Goal: Information Seeking & Learning: Learn about a topic

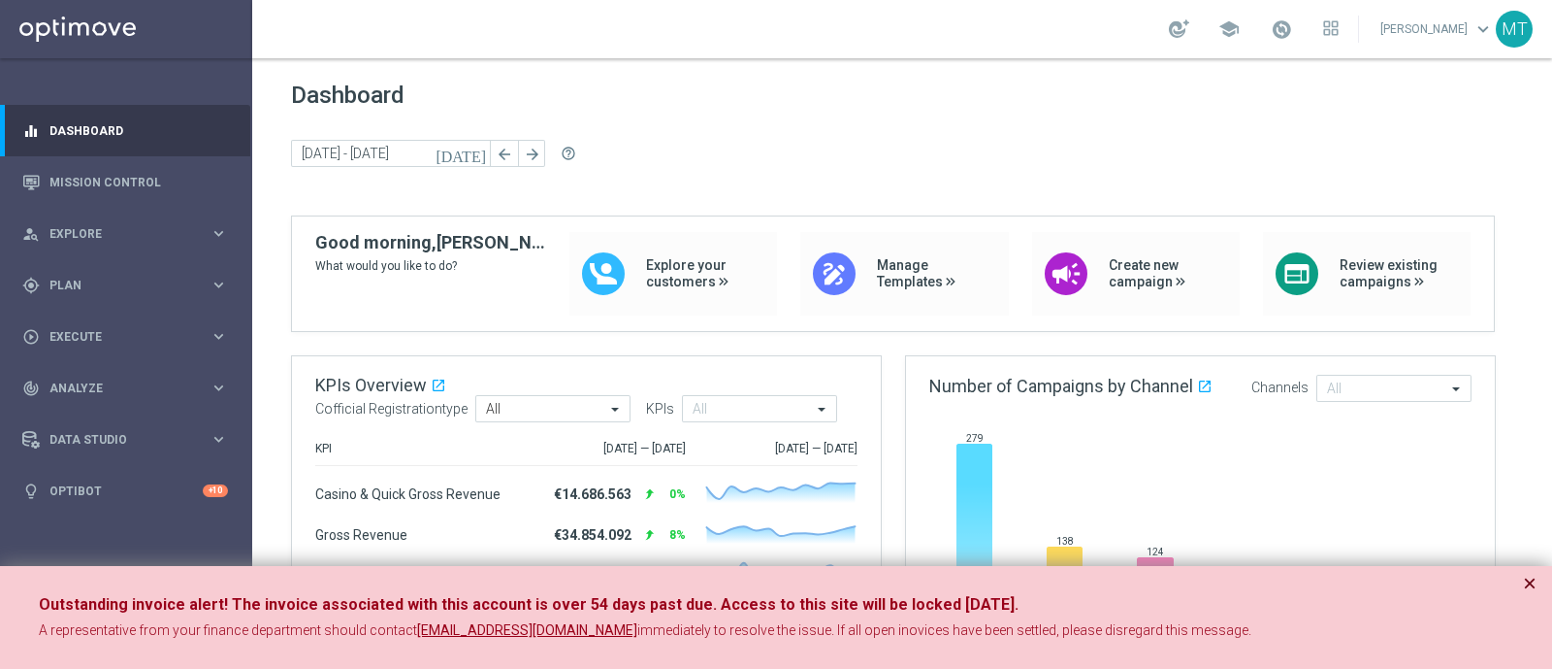
click at [1528, 582] on button "×" at bounding box center [1530, 583] width 14 height 23
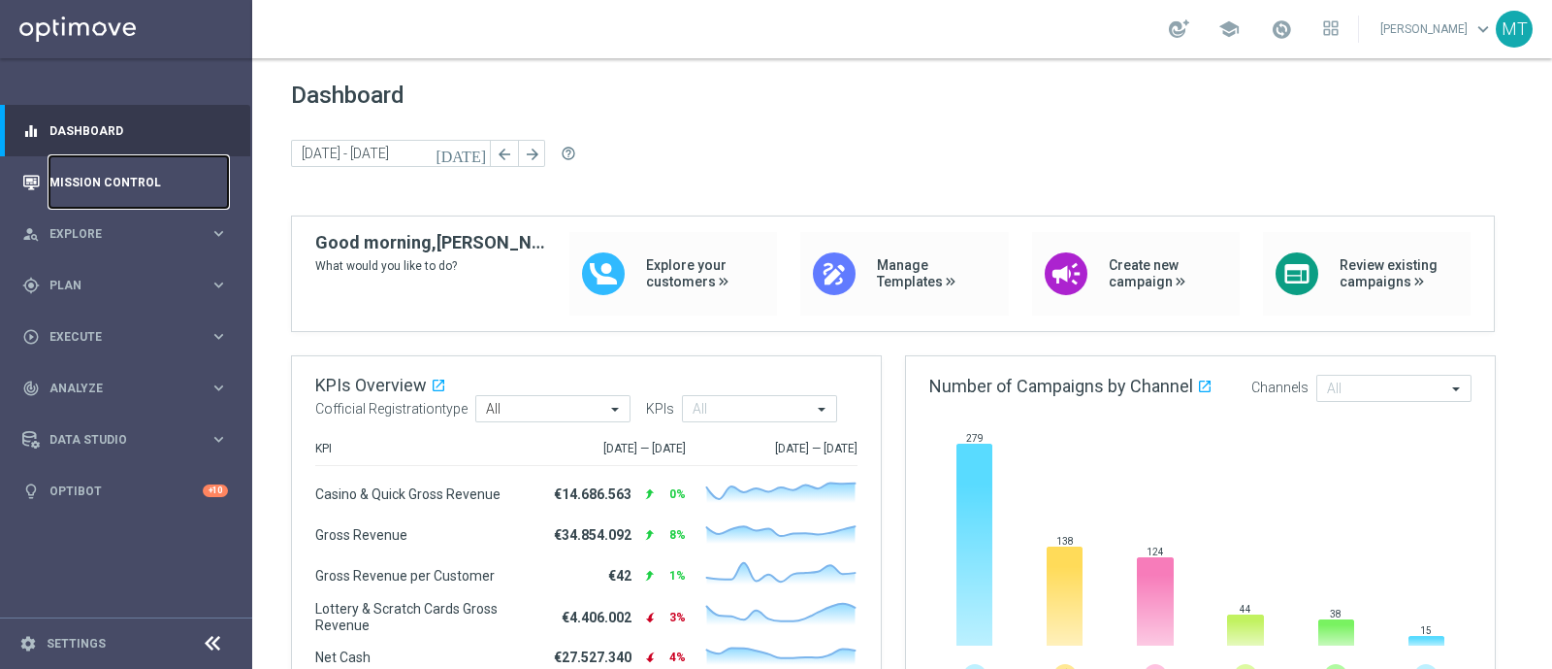
click at [134, 169] on link "Mission Control" at bounding box center [138, 181] width 179 height 51
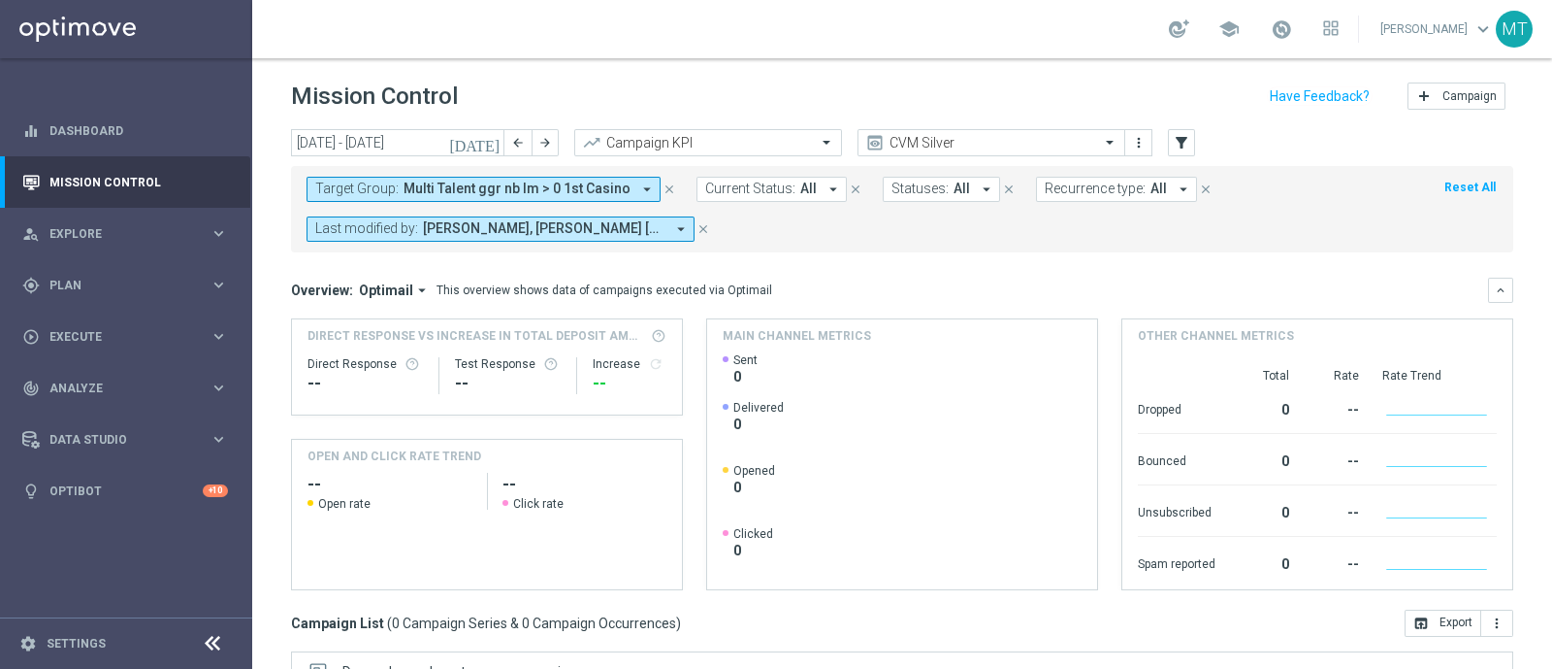
click at [557, 172] on div "Target Group: Multi Talent ggr nb lm > 0 1st Casino arrow_drop_down close Curre…" at bounding box center [902, 209] width 1223 height 86
click at [542, 179] on button "Target Group: Multi Talent ggr nb lm > 0 1st Casino arrow_drop_down" at bounding box center [484, 189] width 354 height 25
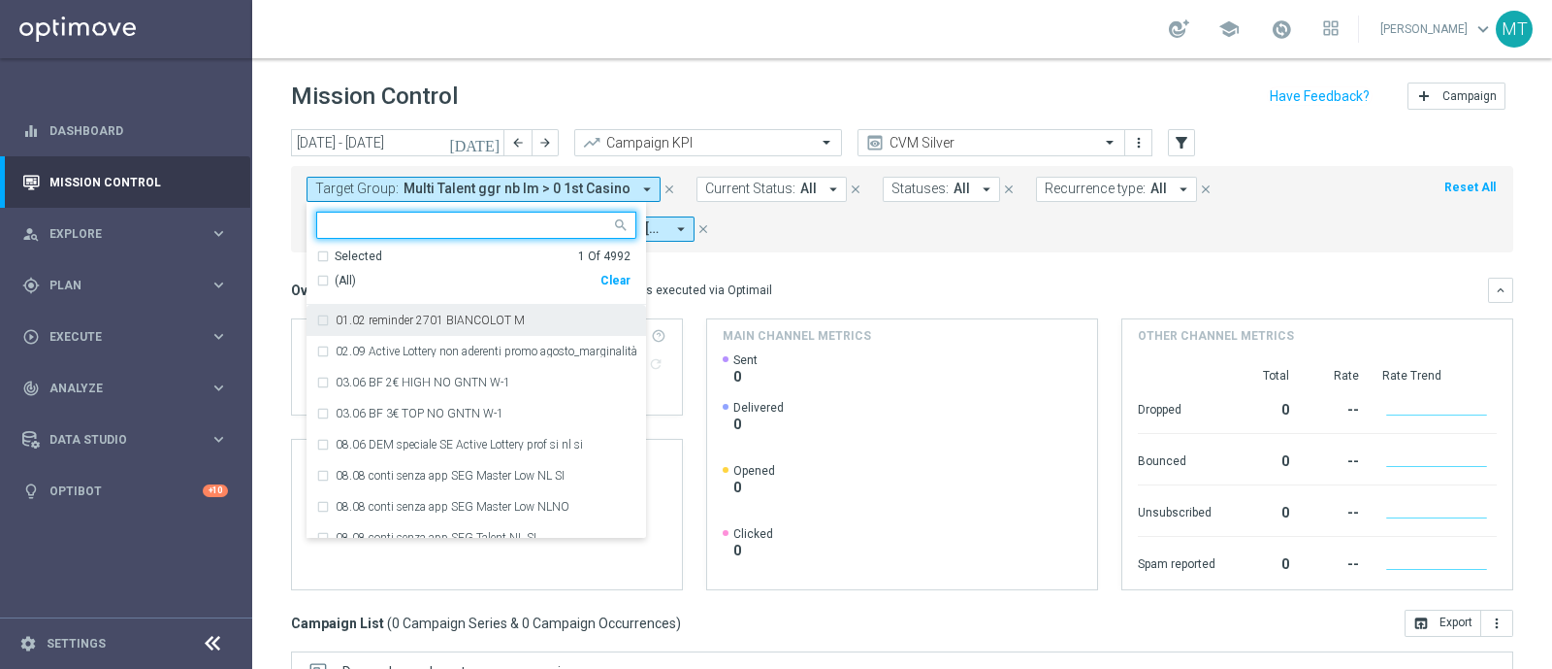
click at [327, 277] on div "(All)" at bounding box center [458, 281] width 284 height 16
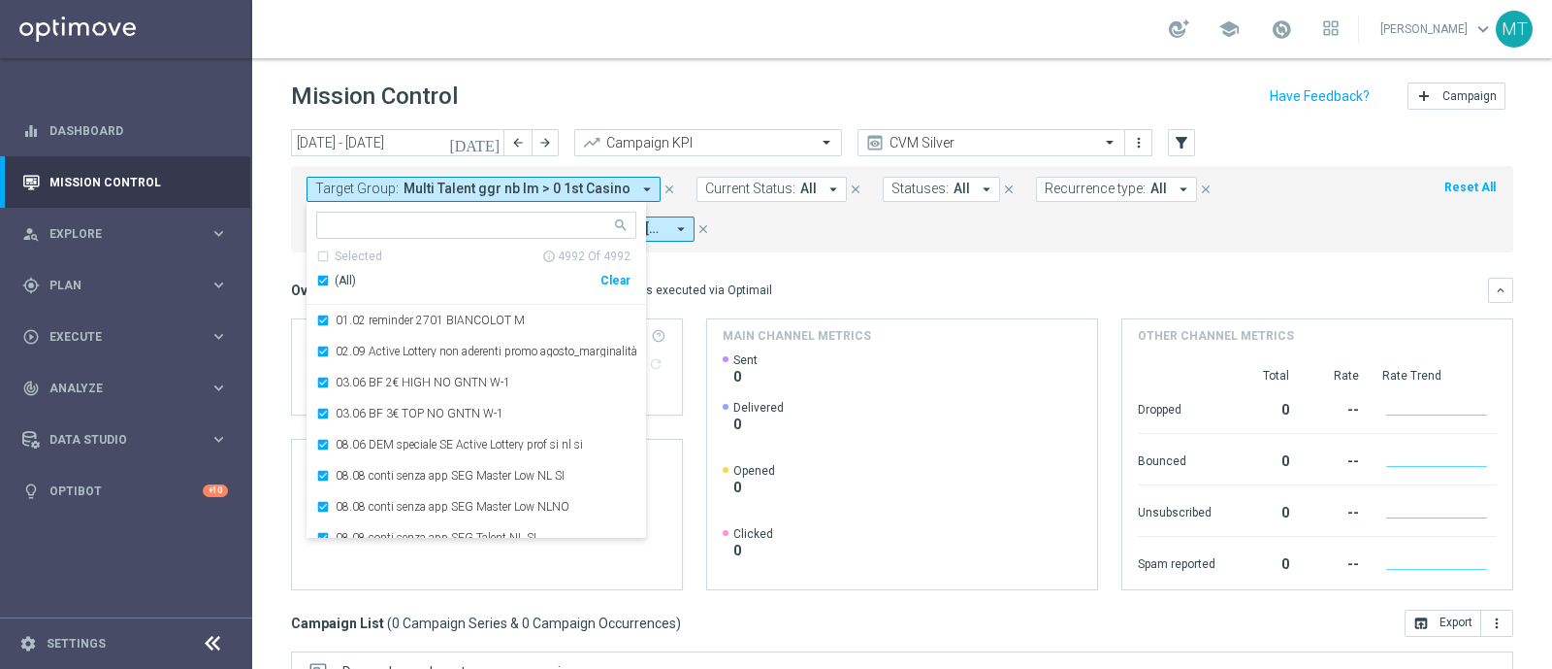
click at [327, 277] on div "(All)" at bounding box center [458, 281] width 284 height 16
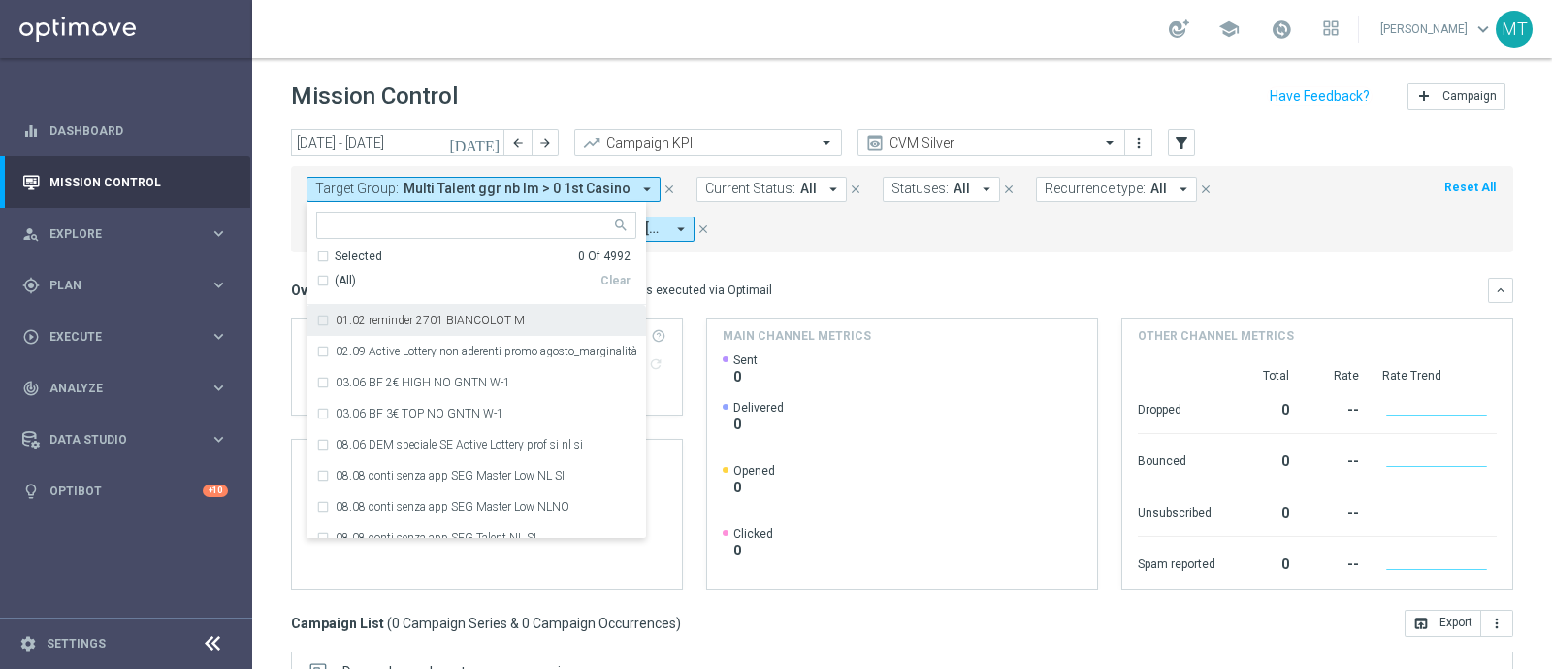
drag, startPoint x: 359, startPoint y: 196, endPoint x: 281, endPoint y: 223, distance: 82.2
click at [281, 223] on div "today 08 Sep 2025 - 14 Sep 2025 arrow_back arrow_forward Campaign KPI trending_…" at bounding box center [902, 390] width 1300 height 522
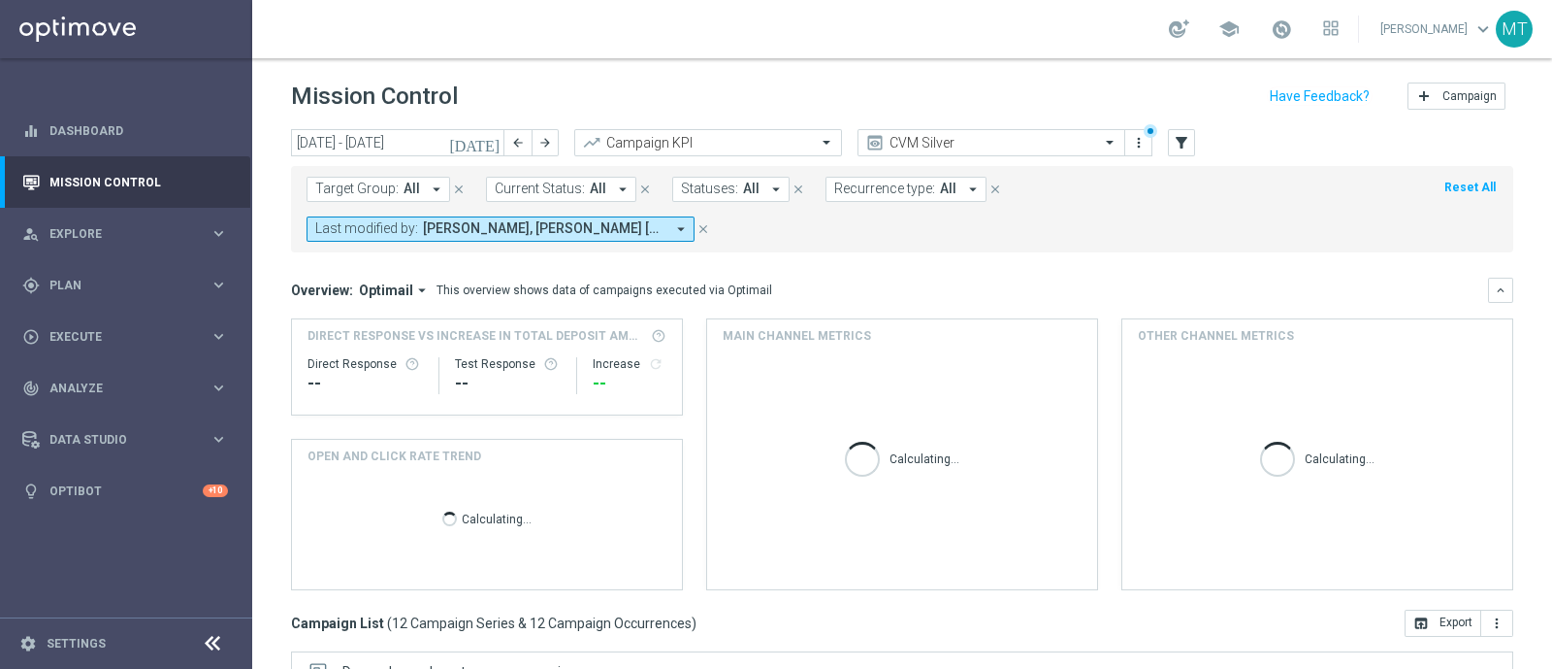
click at [357, 184] on span "Target Group:" at bounding box center [356, 188] width 83 height 16
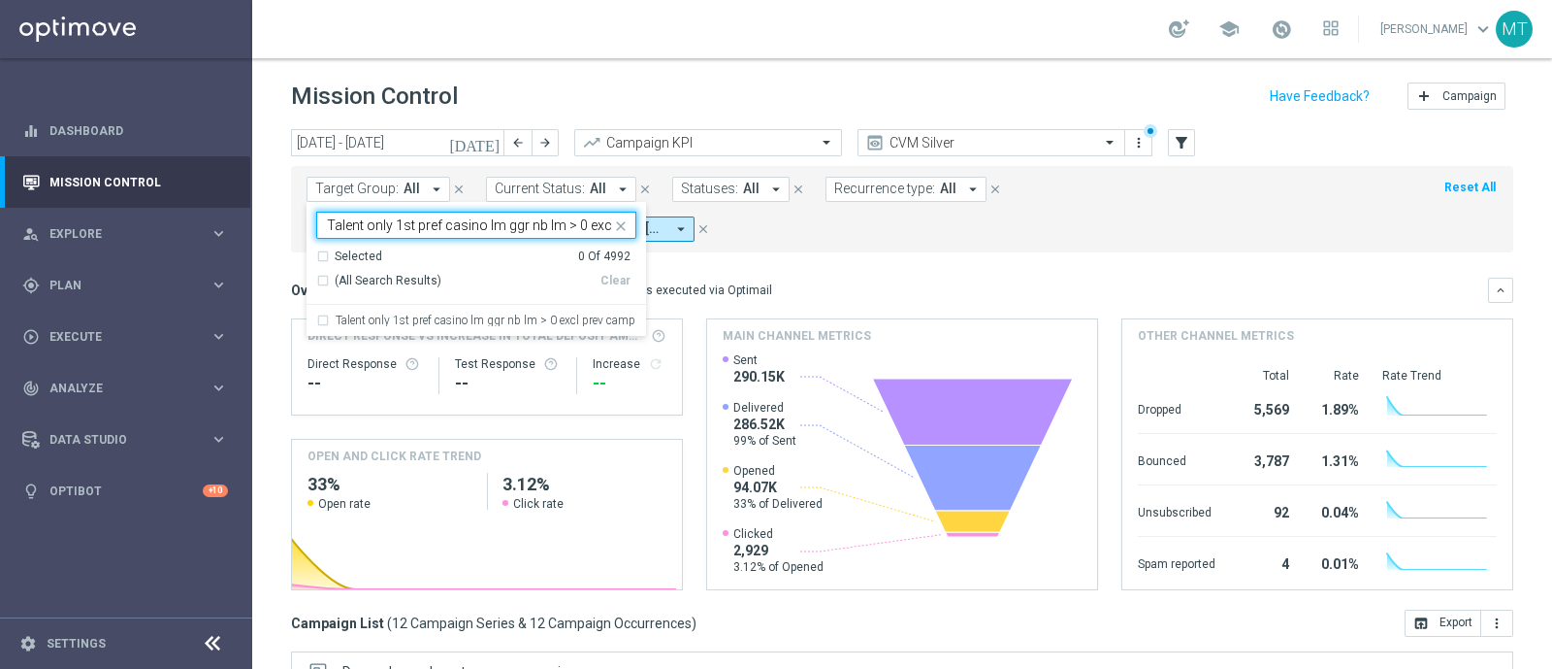
scroll to position [0, 63]
click at [480, 314] on label "Talent only 1st pref casino lm ggr nb lm > 0 excl prev camp" at bounding box center [486, 320] width 300 height 12
type input "Talent only 1st pref casino lm ggr nb lm > 0 excl prev camp"
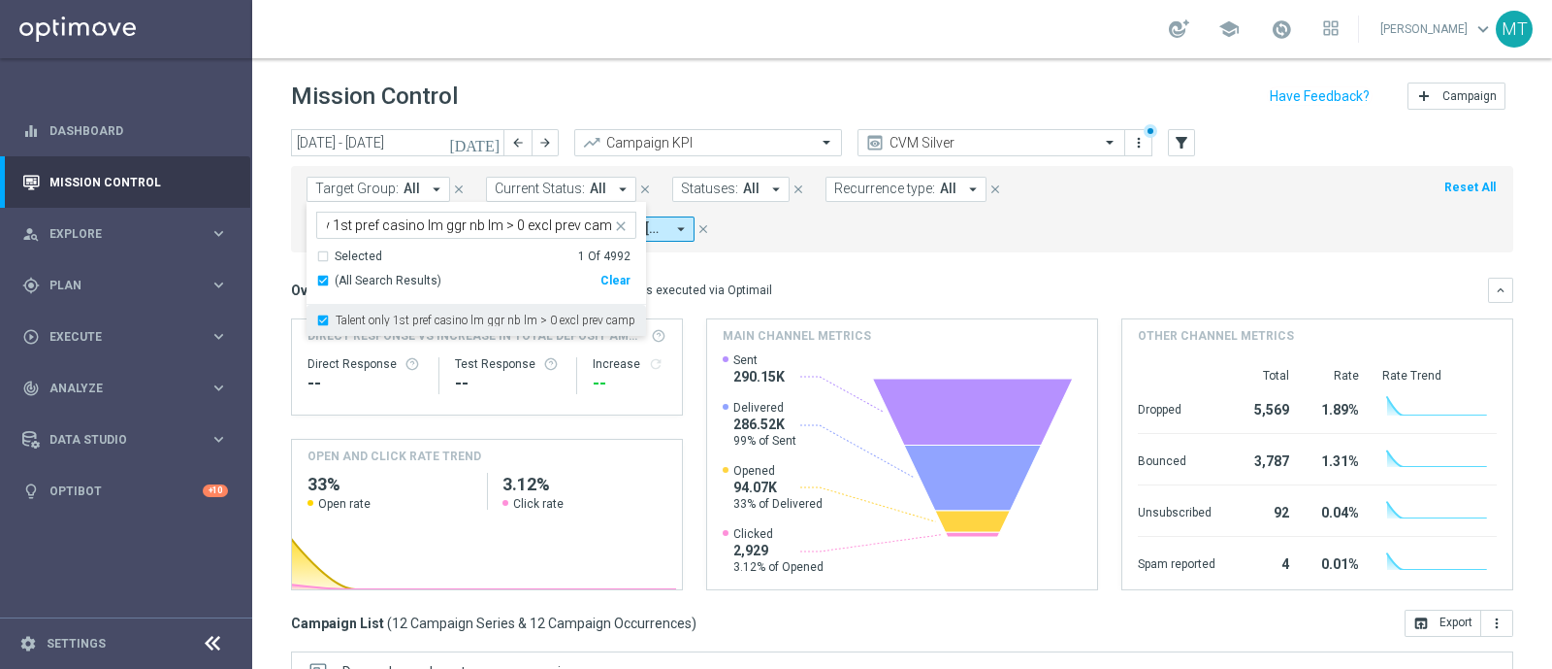
scroll to position [0, 0]
click at [270, 284] on div "today 08 Sep 2025 - 14 Sep 2025 arrow_back arrow_forward Campaign KPI trending_…" at bounding box center [902, 390] width 1300 height 522
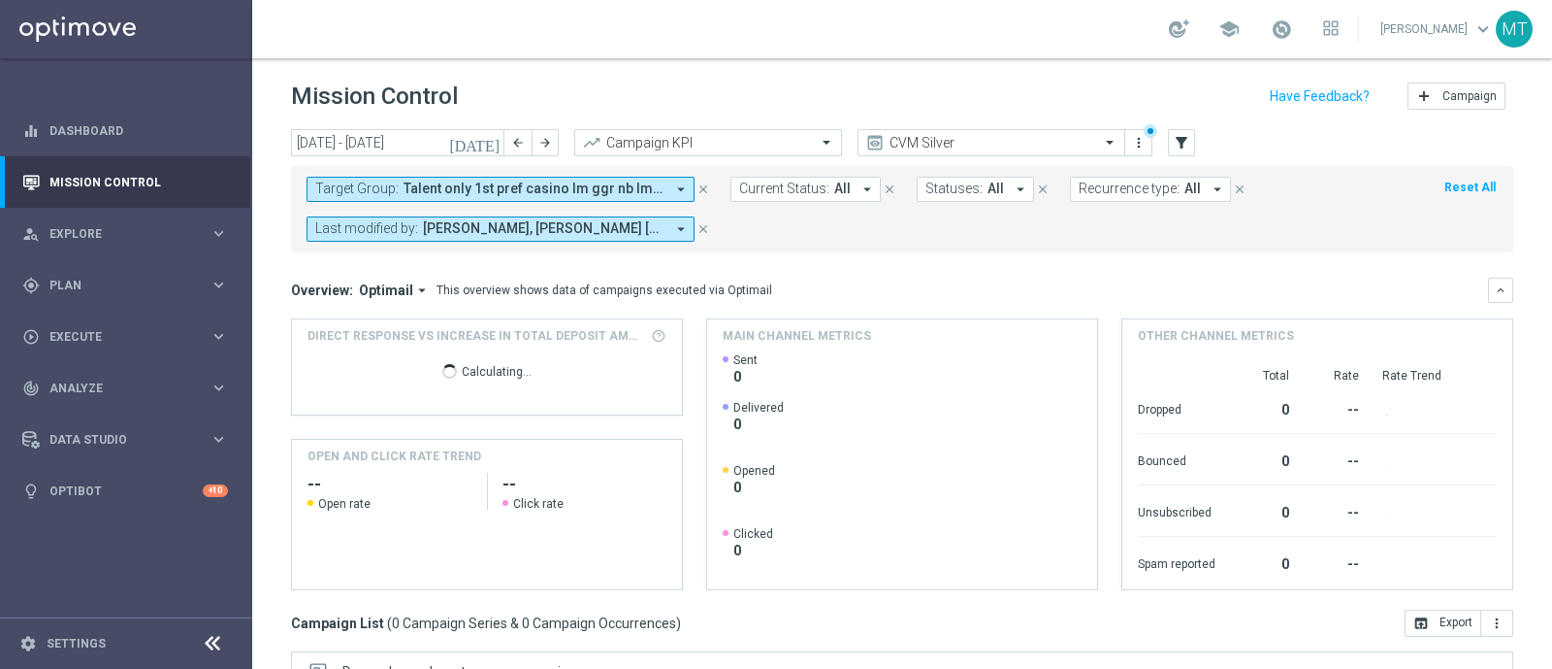
click at [491, 143] on icon "[DATE]" at bounding box center [475, 142] width 52 height 17
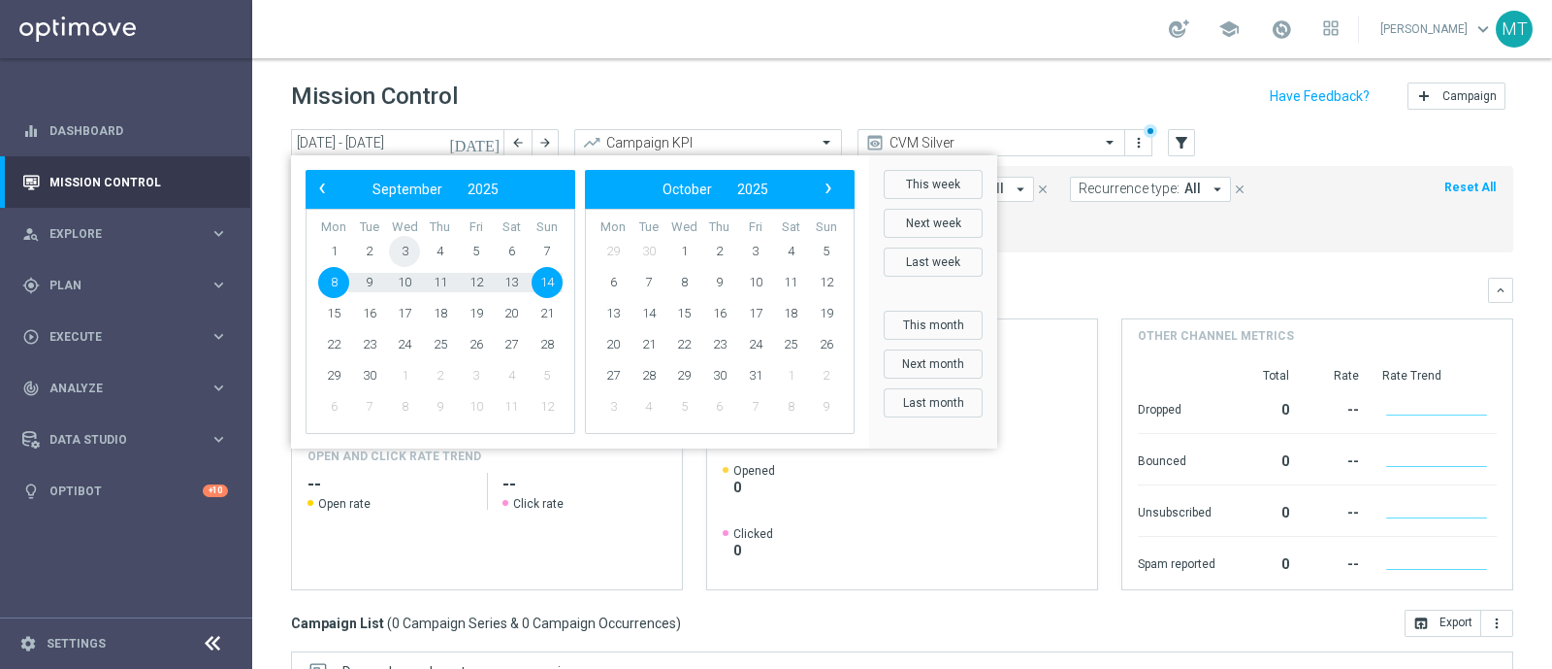
click at [395, 247] on span "3" at bounding box center [404, 251] width 31 height 31
click at [556, 248] on span "7" at bounding box center [547, 251] width 31 height 31
type input "03 Sep 2025 - 07 Sep 2025"
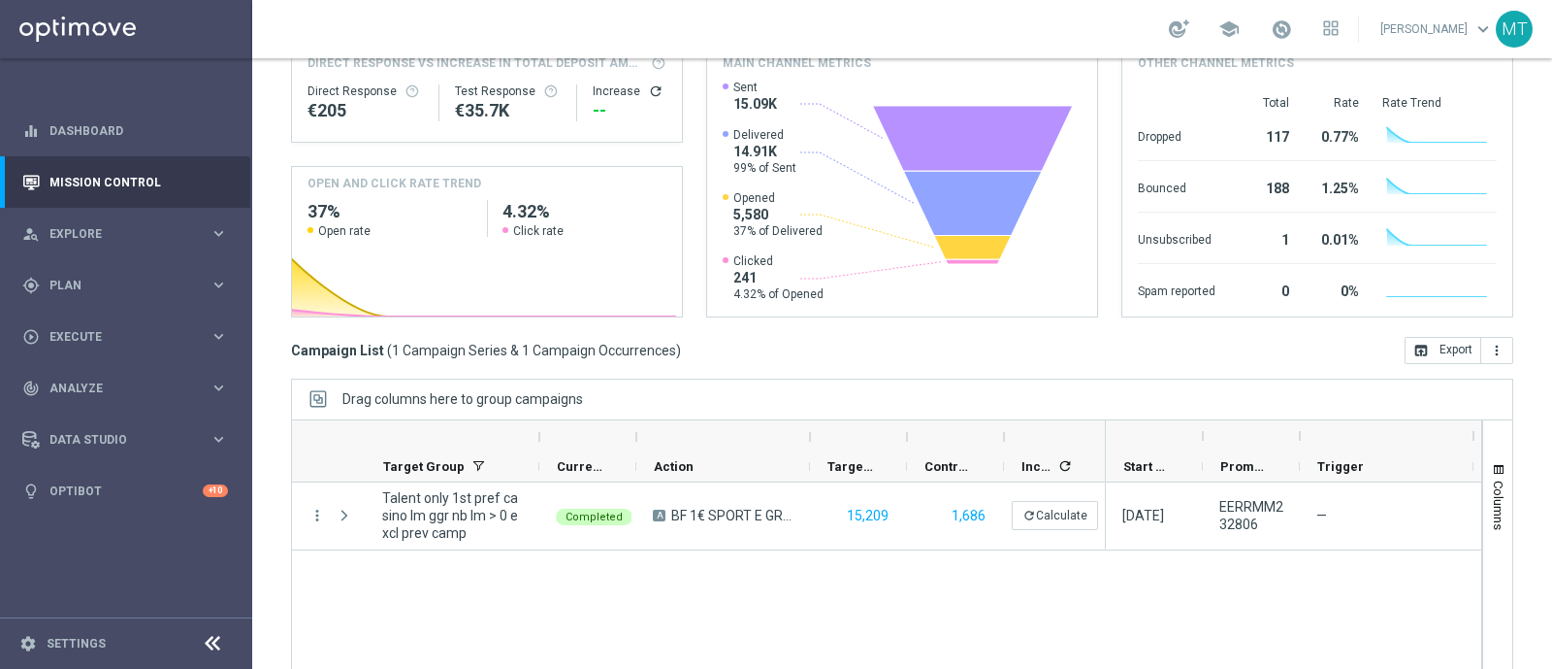
scroll to position [274, 0]
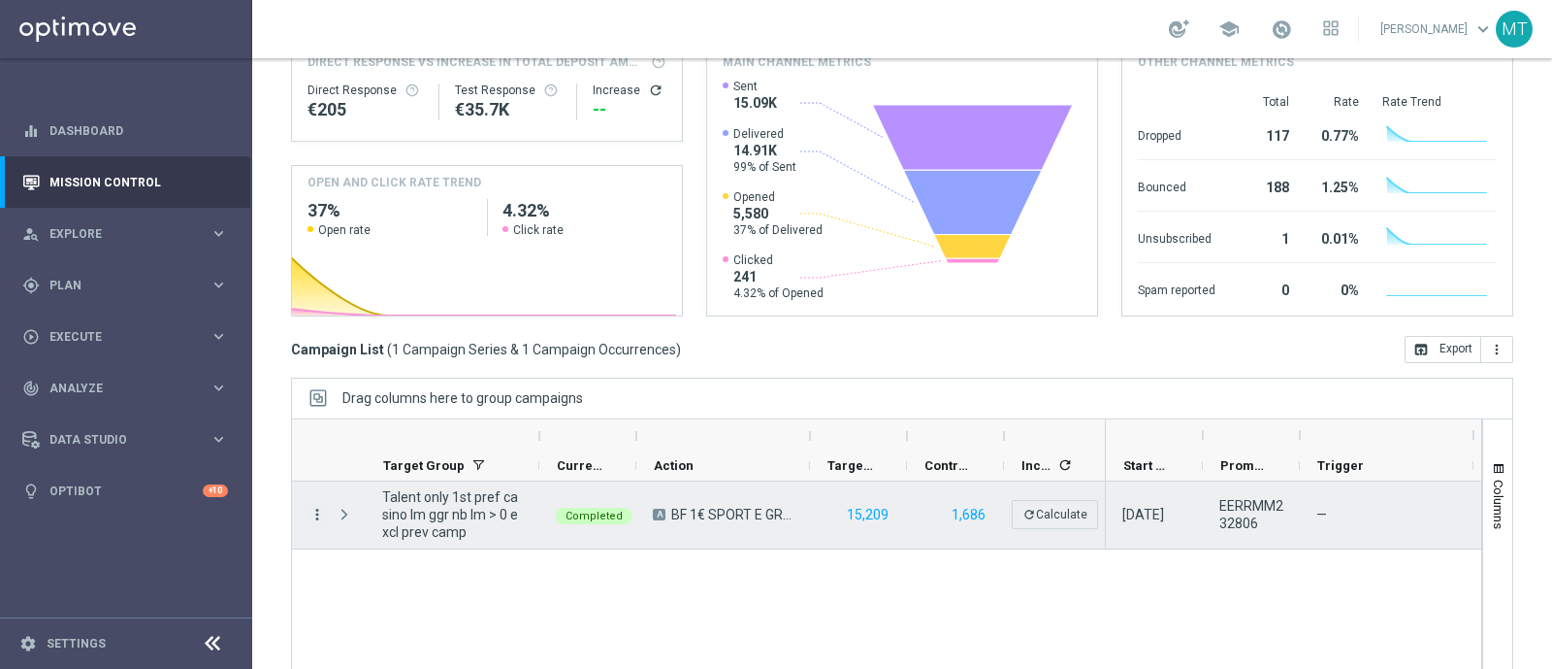
click at [320, 515] on icon "more_vert" at bounding box center [317, 514] width 17 height 17
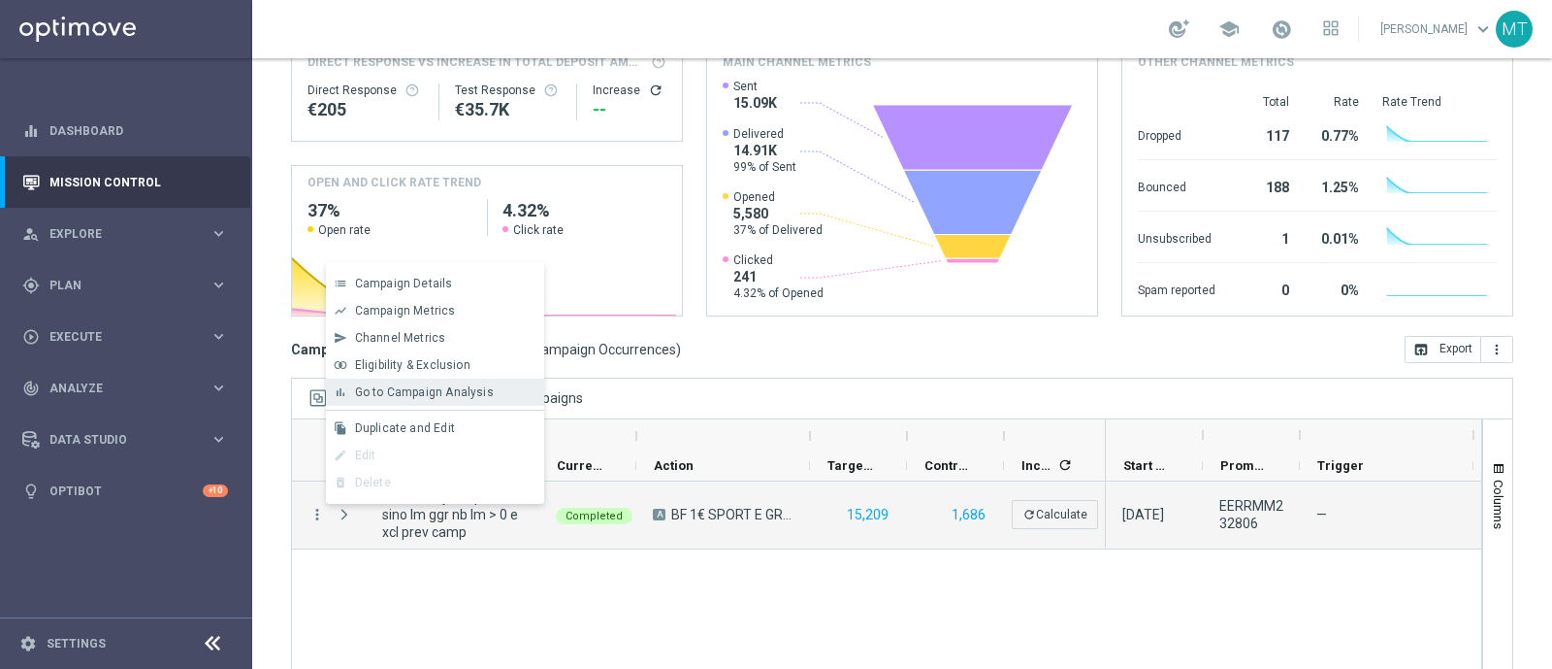
click at [429, 397] on span "Go to Campaign Analysis" at bounding box center [424, 392] width 139 height 14
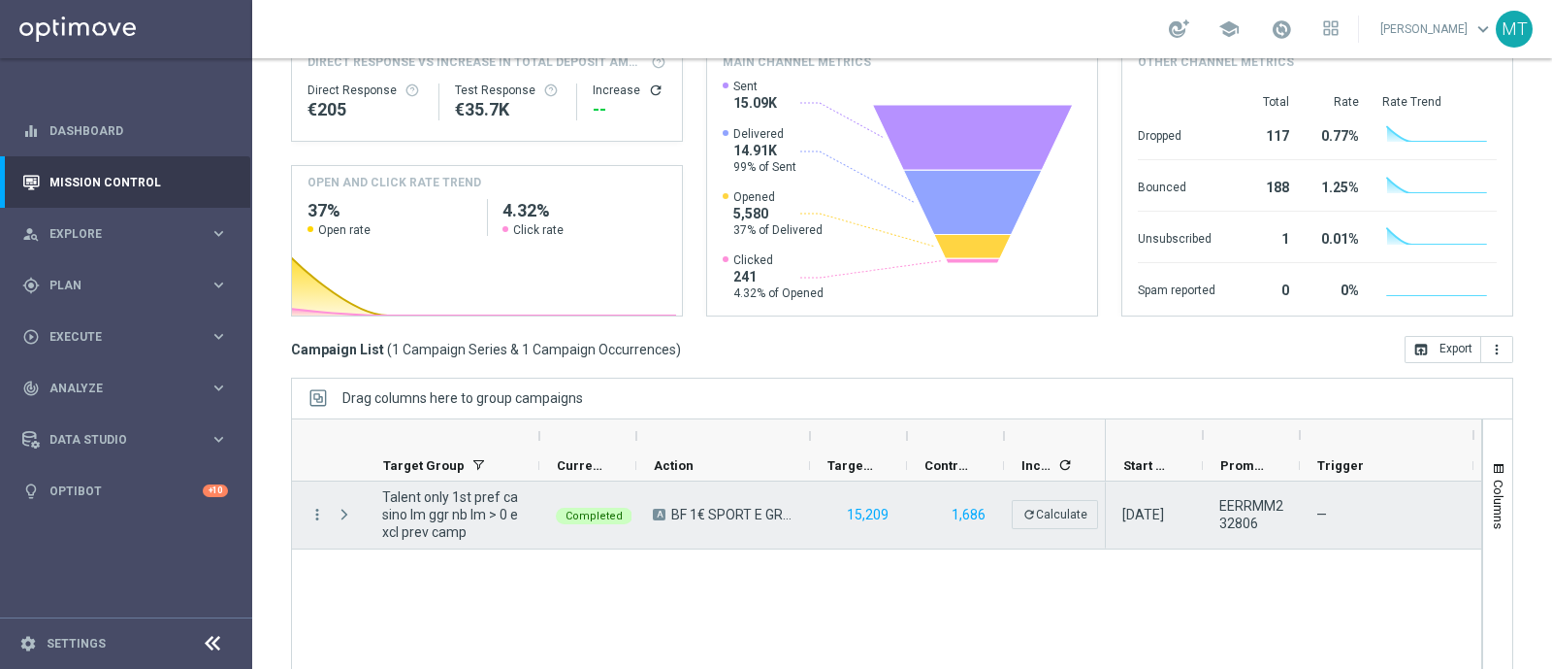
click at [318, 522] on div "more_vert" at bounding box center [309, 514] width 35 height 67
click at [313, 514] on icon "more_vert" at bounding box center [317, 514] width 17 height 17
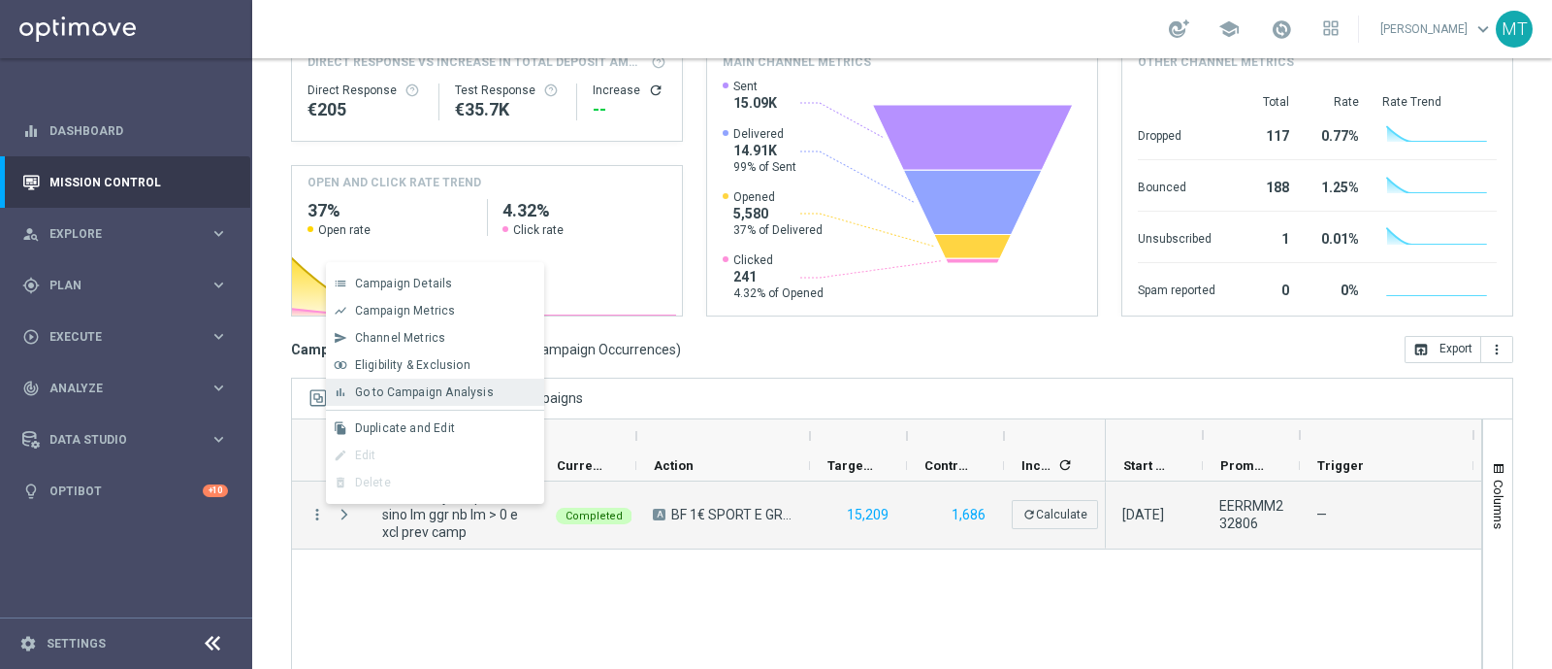
click at [424, 386] on span "Go to Campaign Analysis" at bounding box center [424, 392] width 139 height 14
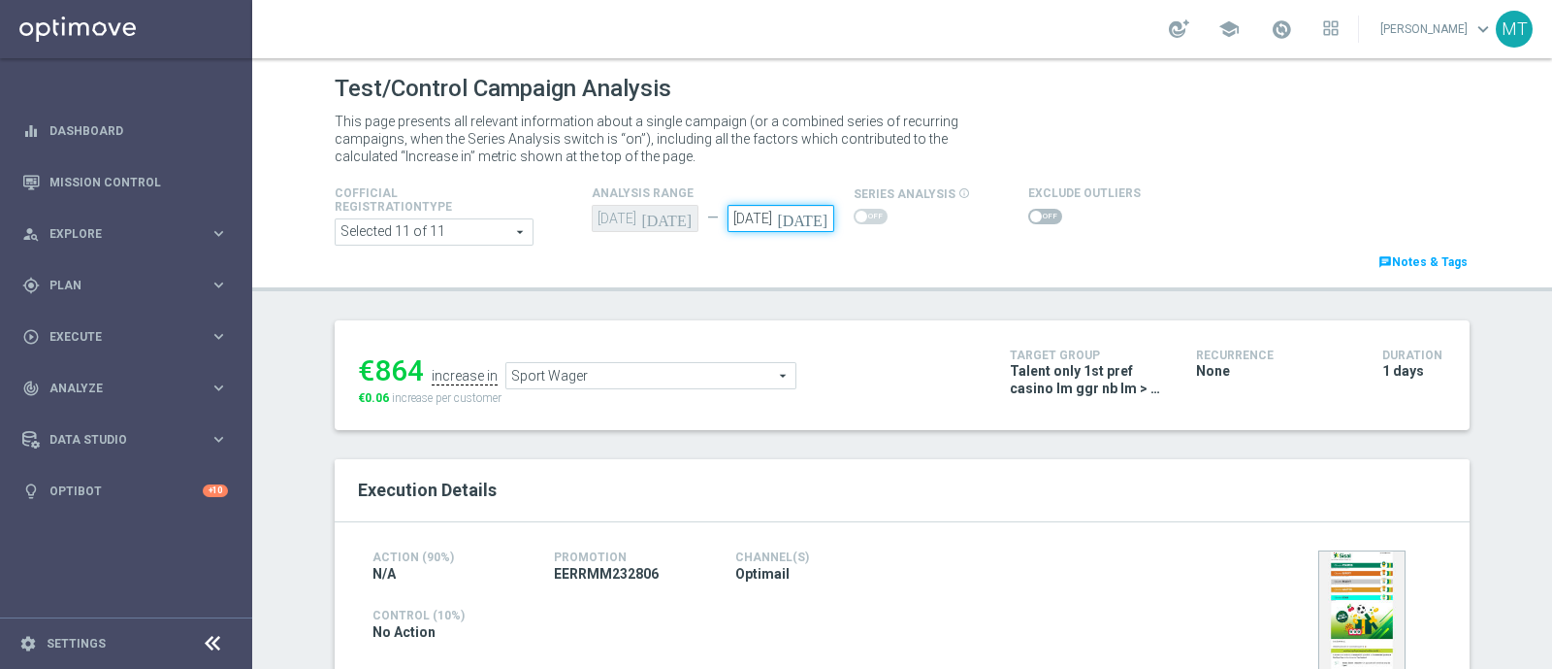
click at [810, 229] on input "[DATE]" at bounding box center [781, 218] width 107 height 27
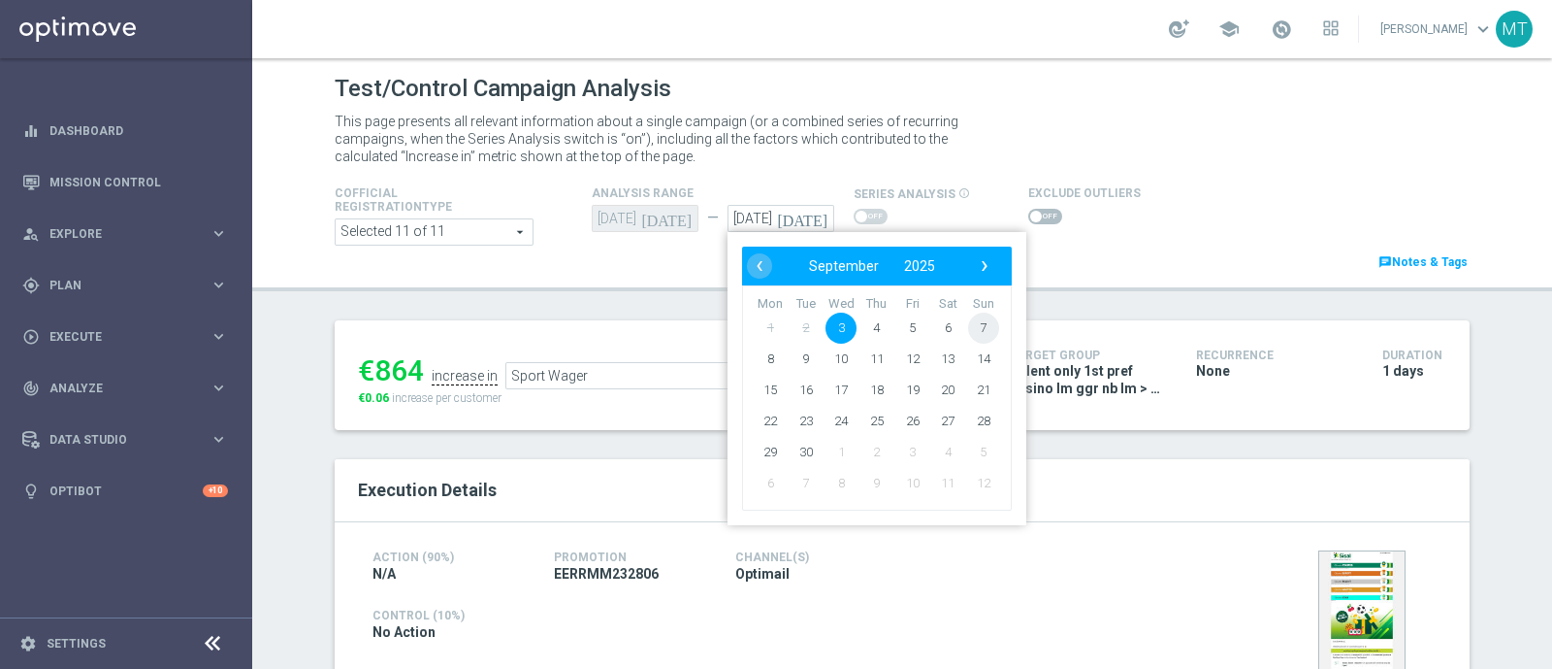
click at [975, 331] on span "7" at bounding box center [983, 327] width 31 height 31
type input "[DATE]"
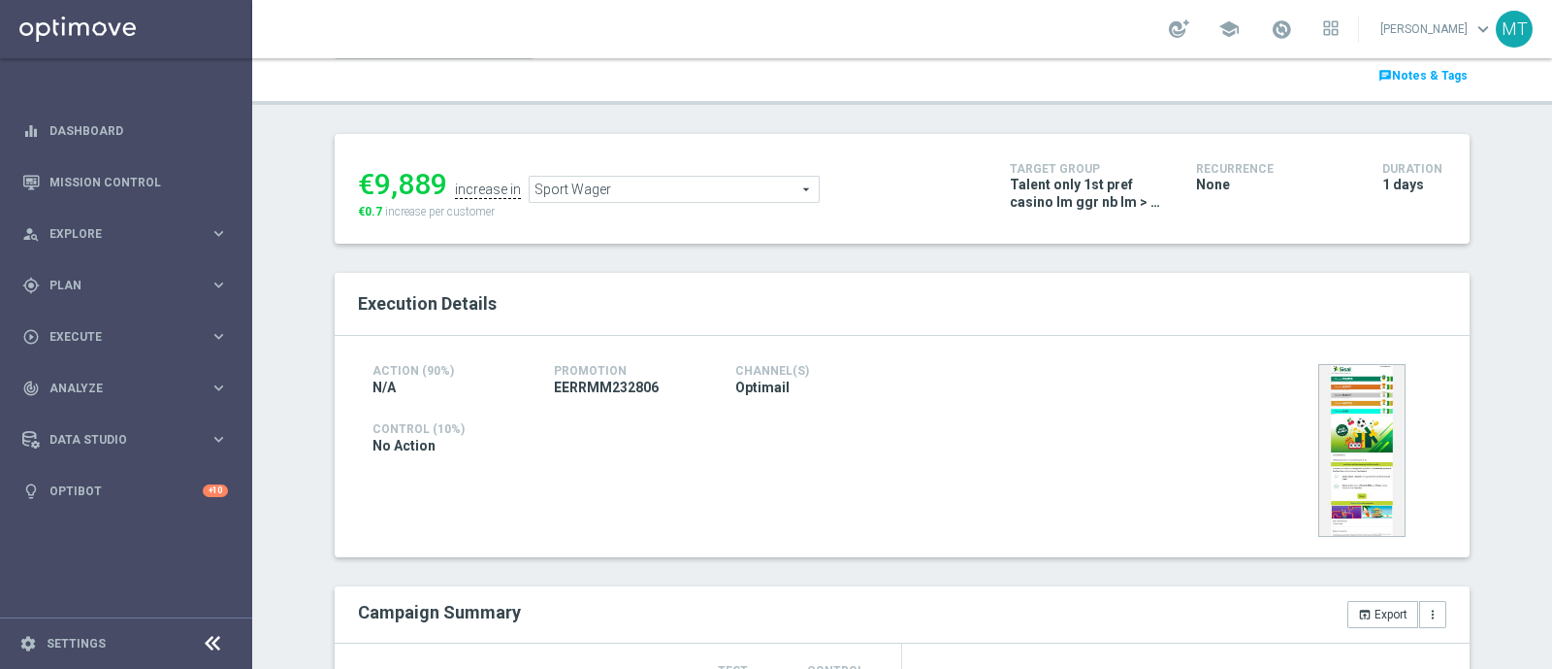
scroll to position [185, 0]
click at [674, 190] on span "Sport Wager" at bounding box center [674, 190] width 289 height 25
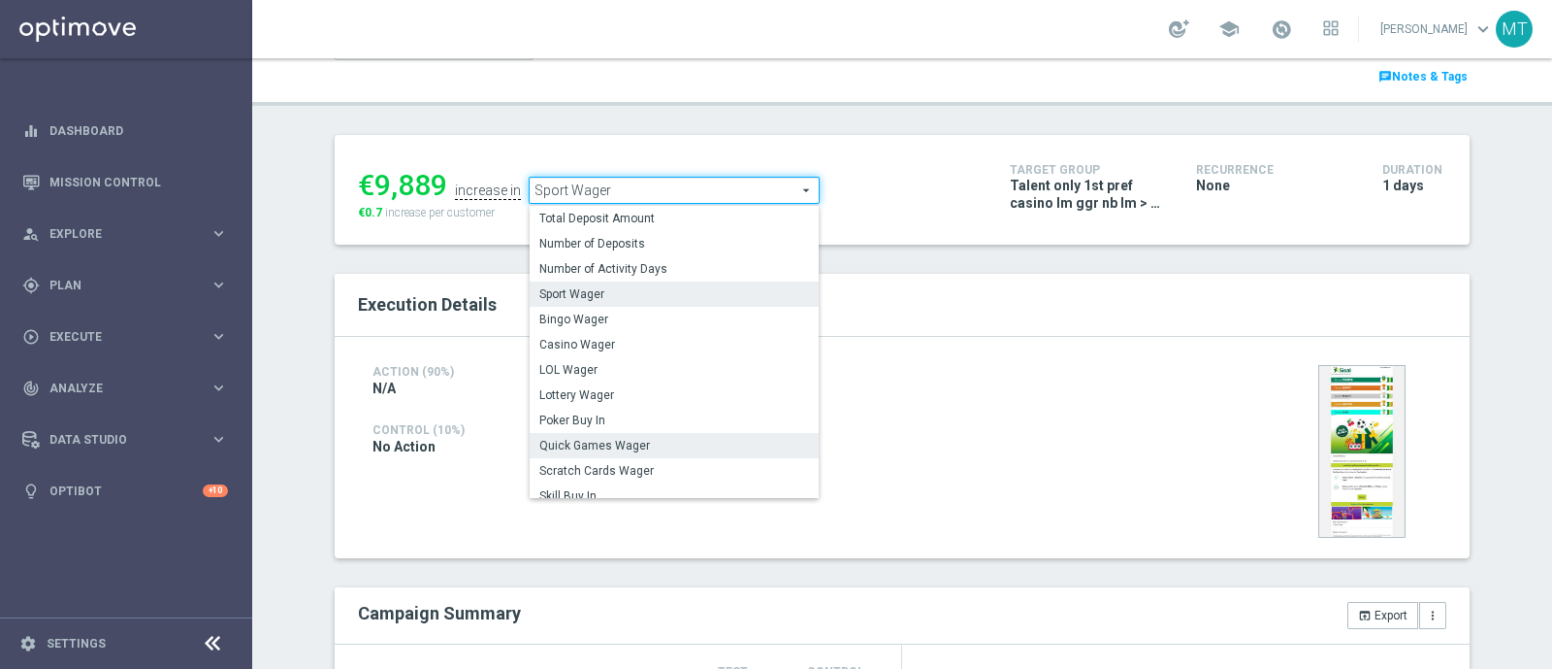
scroll to position [131, 0]
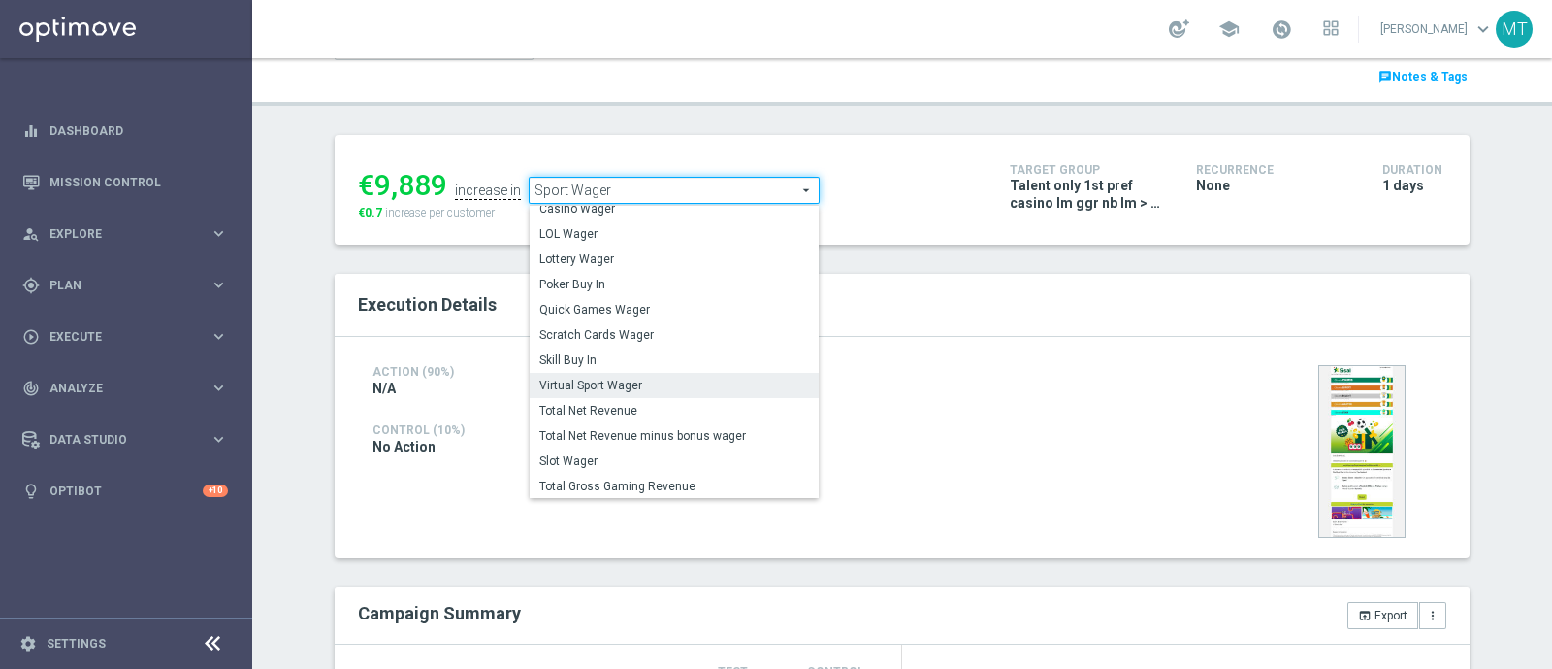
click at [582, 388] on span "Virtual Sport Wager" at bounding box center [674, 385] width 270 height 16
type input "Virtual Sport Wager"
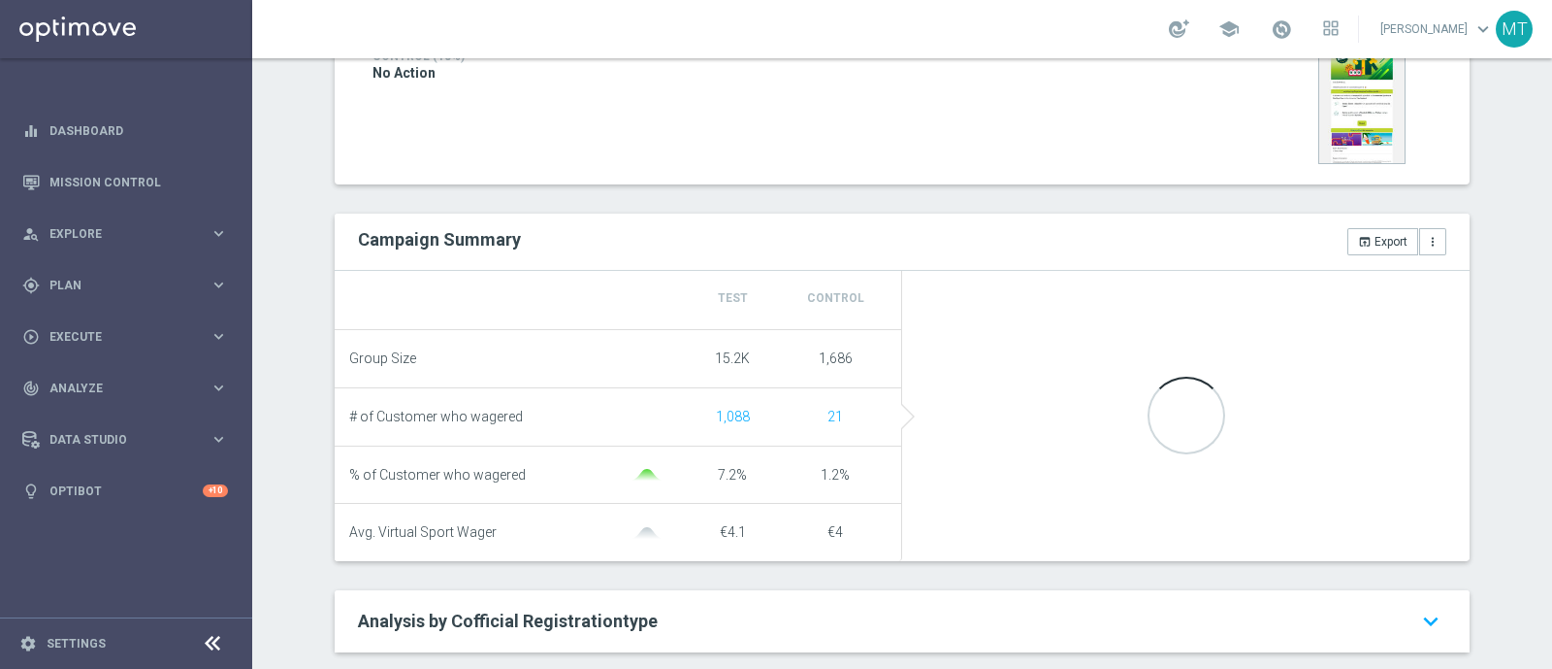
scroll to position [560, 0]
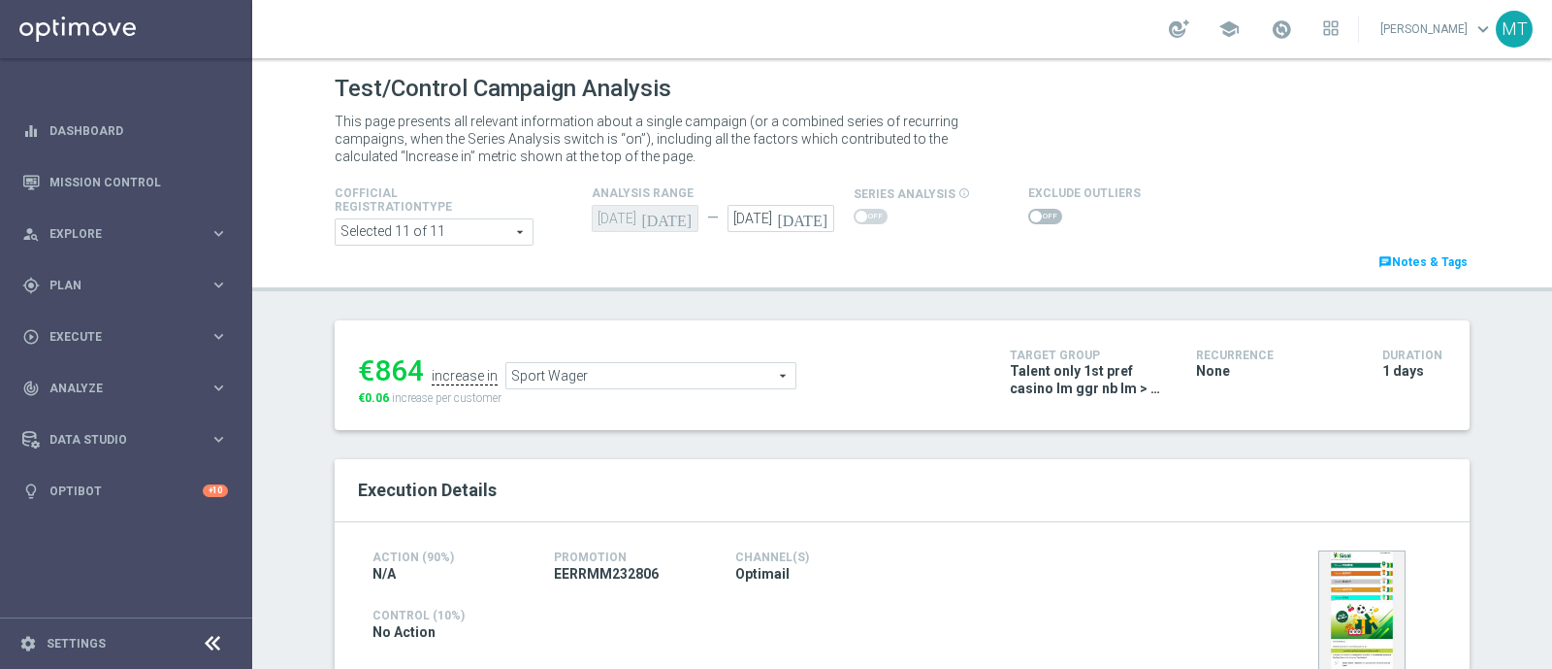
click at [807, 221] on icon "[DATE]" at bounding box center [805, 215] width 57 height 21
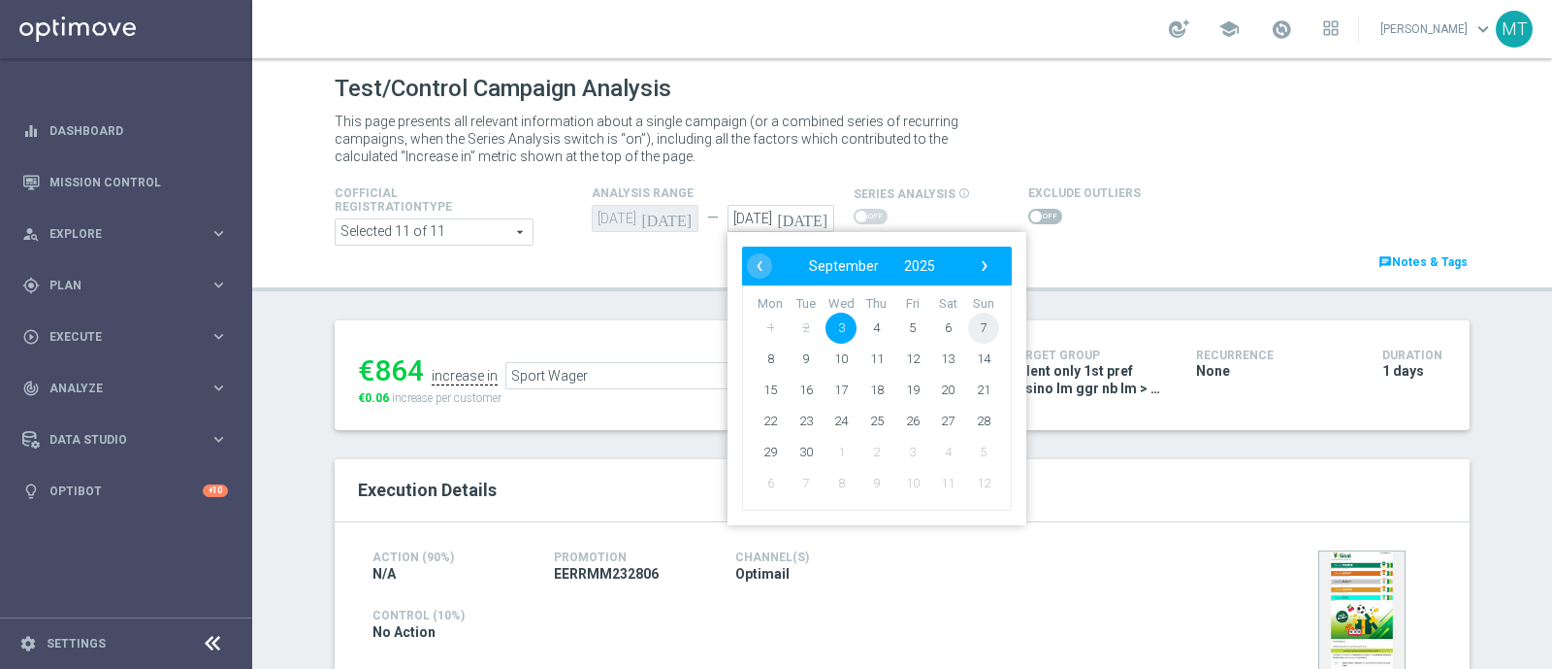
click at [968, 323] on span "7" at bounding box center [983, 327] width 31 height 31
type input "[DATE]"
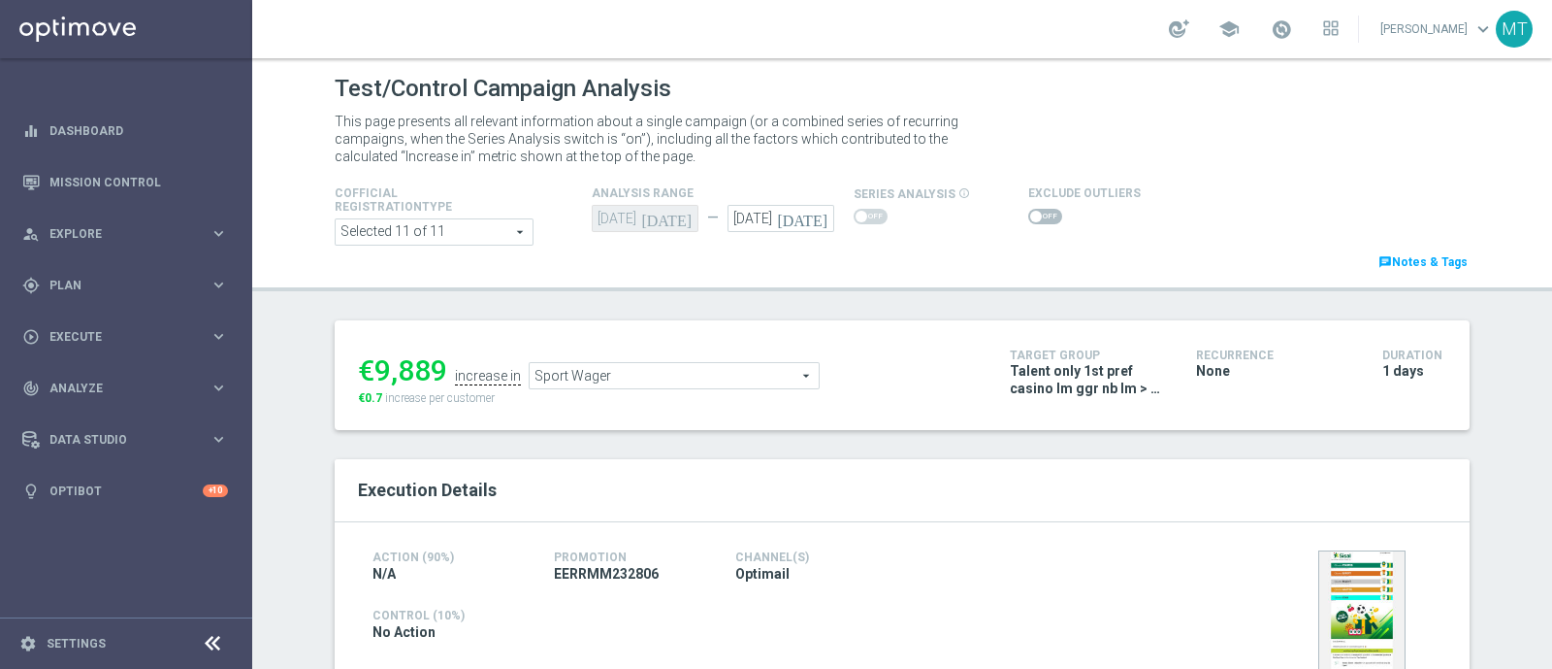
click at [633, 385] on span "Sport Wager" at bounding box center [674, 375] width 289 height 25
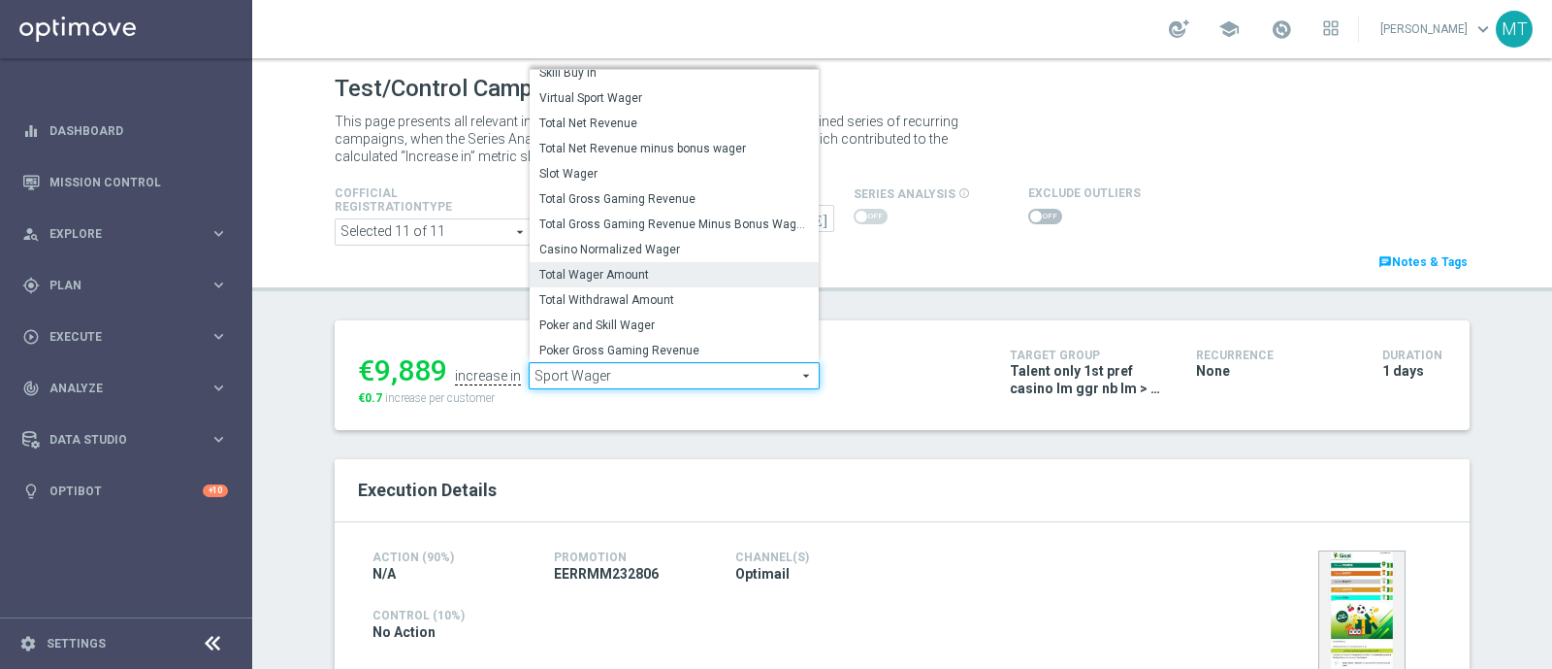
scroll to position [139, 0]
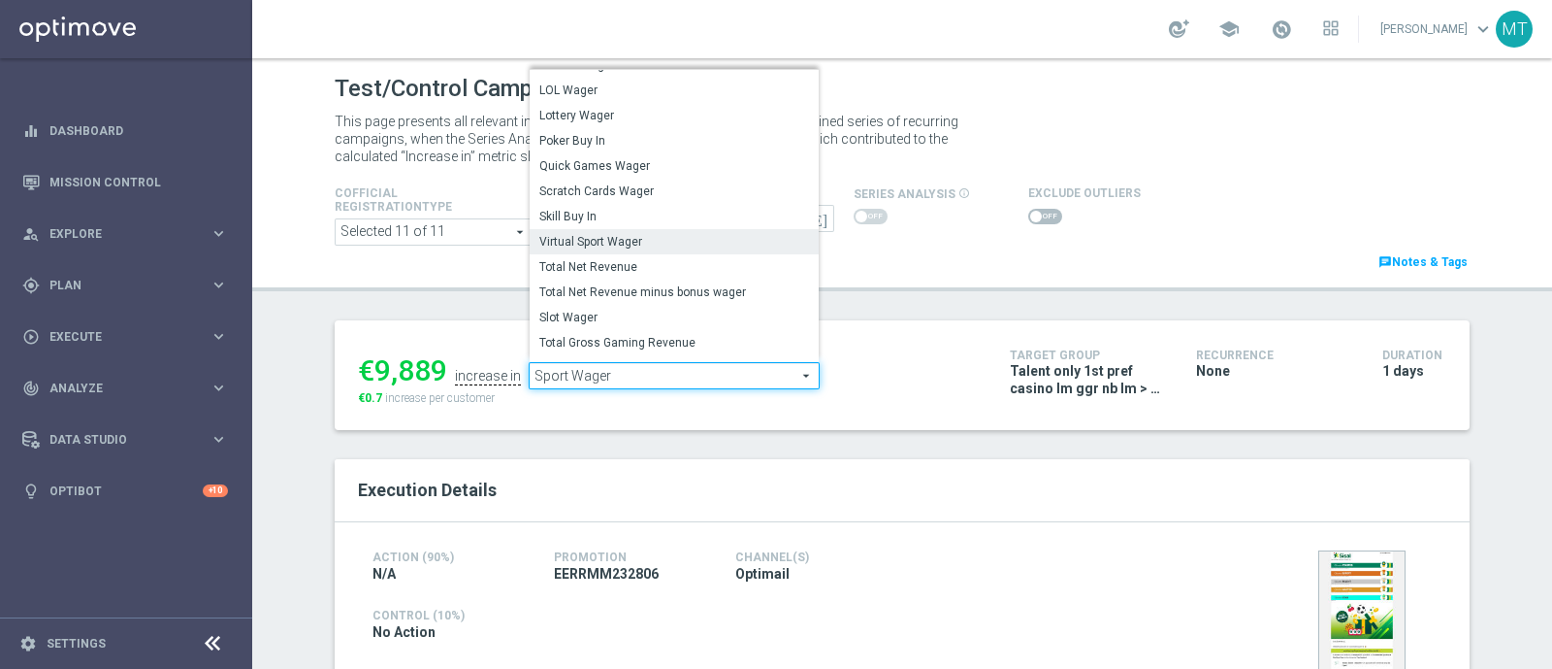
click at [606, 238] on span "Virtual Sport Wager" at bounding box center [674, 242] width 270 height 16
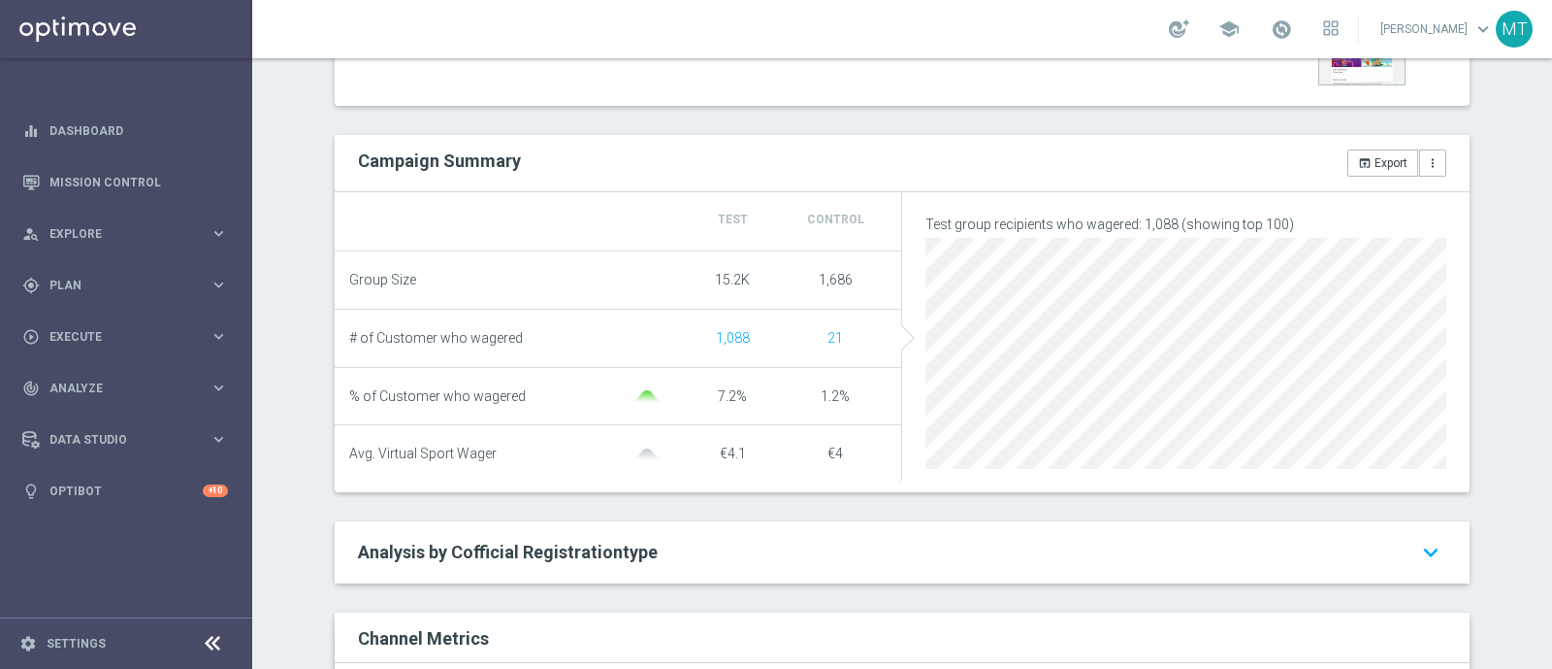
scroll to position [132, 0]
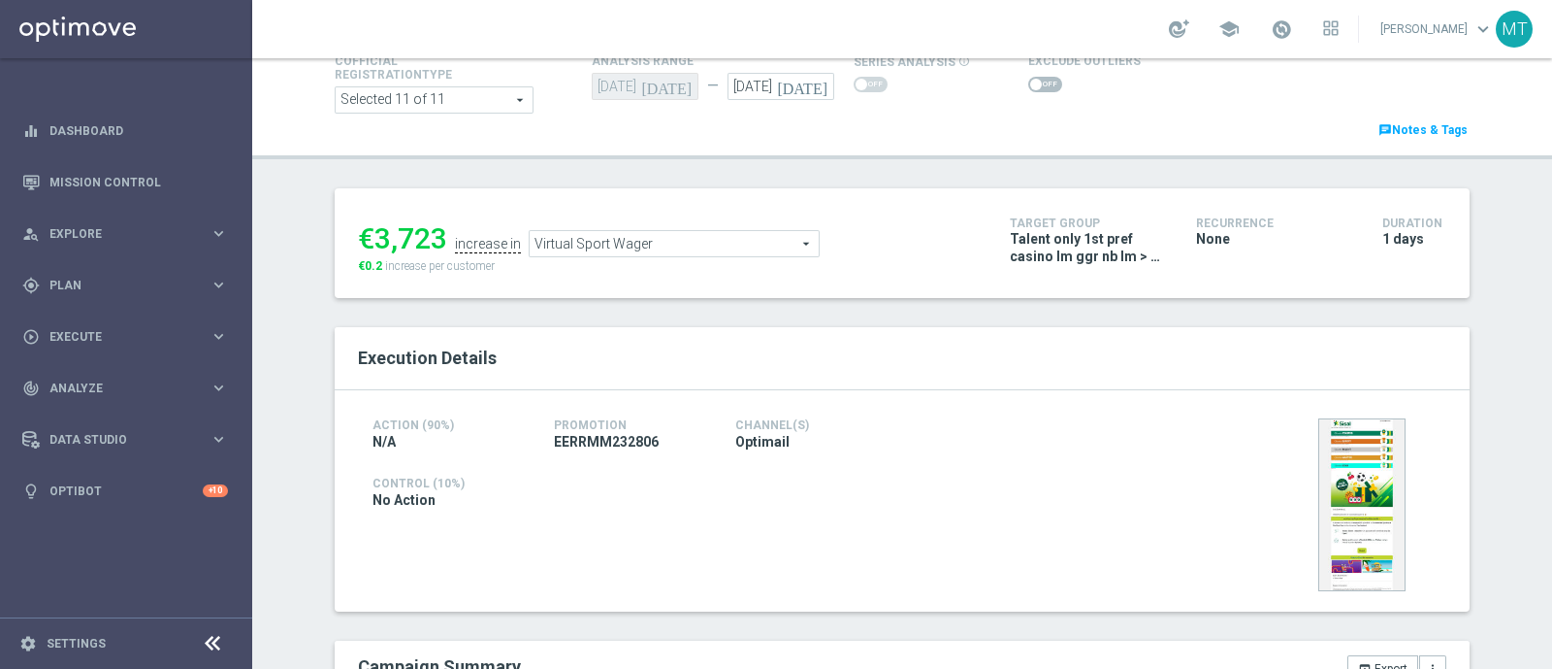
click at [654, 257] on div "€3,723 increase in Virtual Sport Wager Virtual Sport Wager arrow_drop_down sear…" at bounding box center [669, 243] width 623 height 63
click at [647, 251] on span "Virtual Sport Wager" at bounding box center [674, 243] width 289 height 25
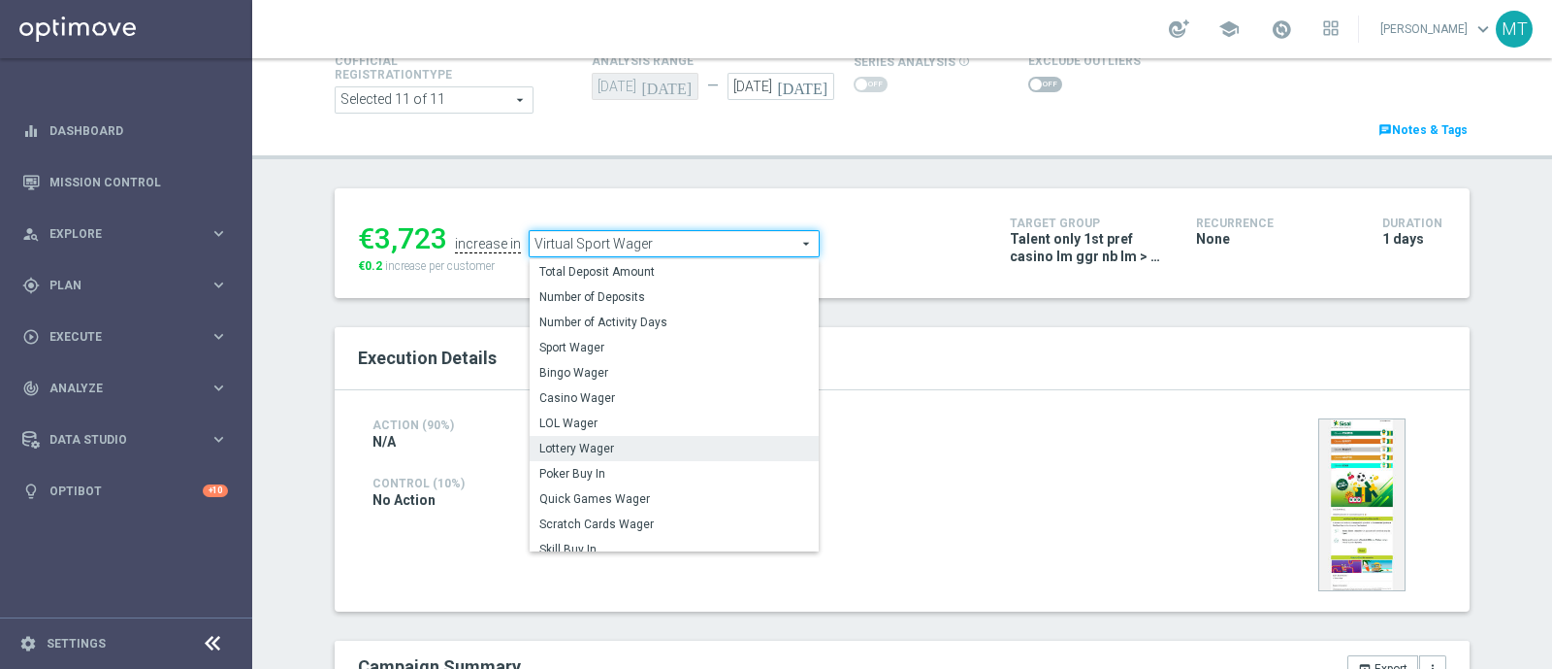
scroll to position [10, 0]
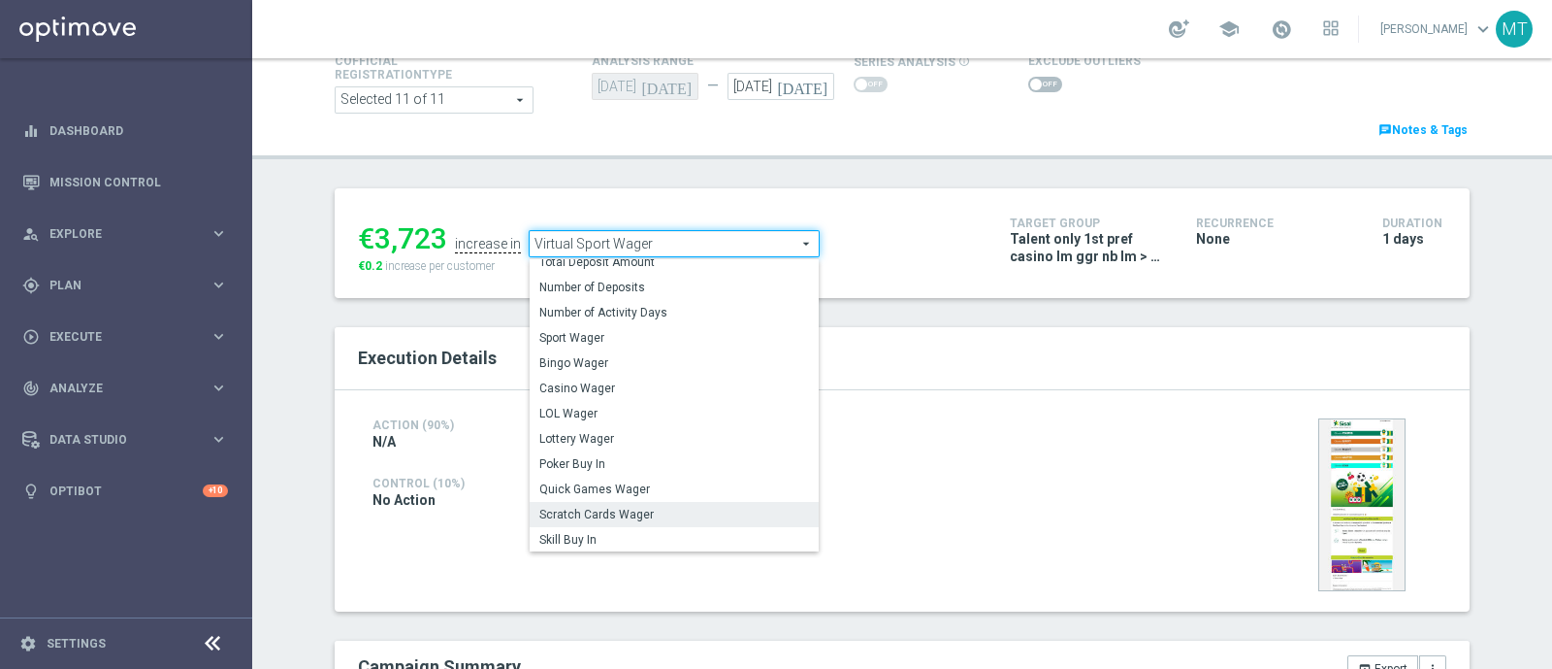
click at [618, 507] on span "Scratch Cards Wager" at bounding box center [674, 514] width 270 height 16
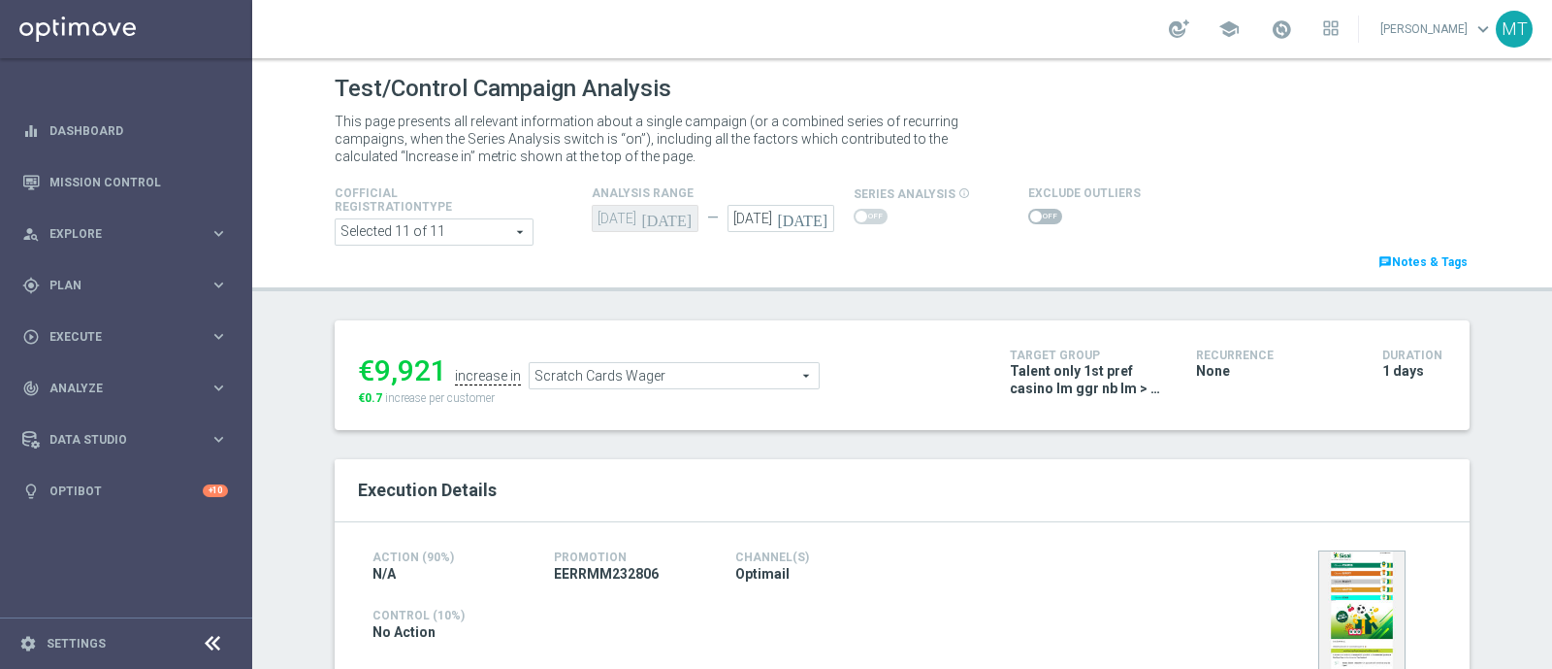
click at [597, 376] on span "Scratch Cards Wager" at bounding box center [674, 375] width 289 height 25
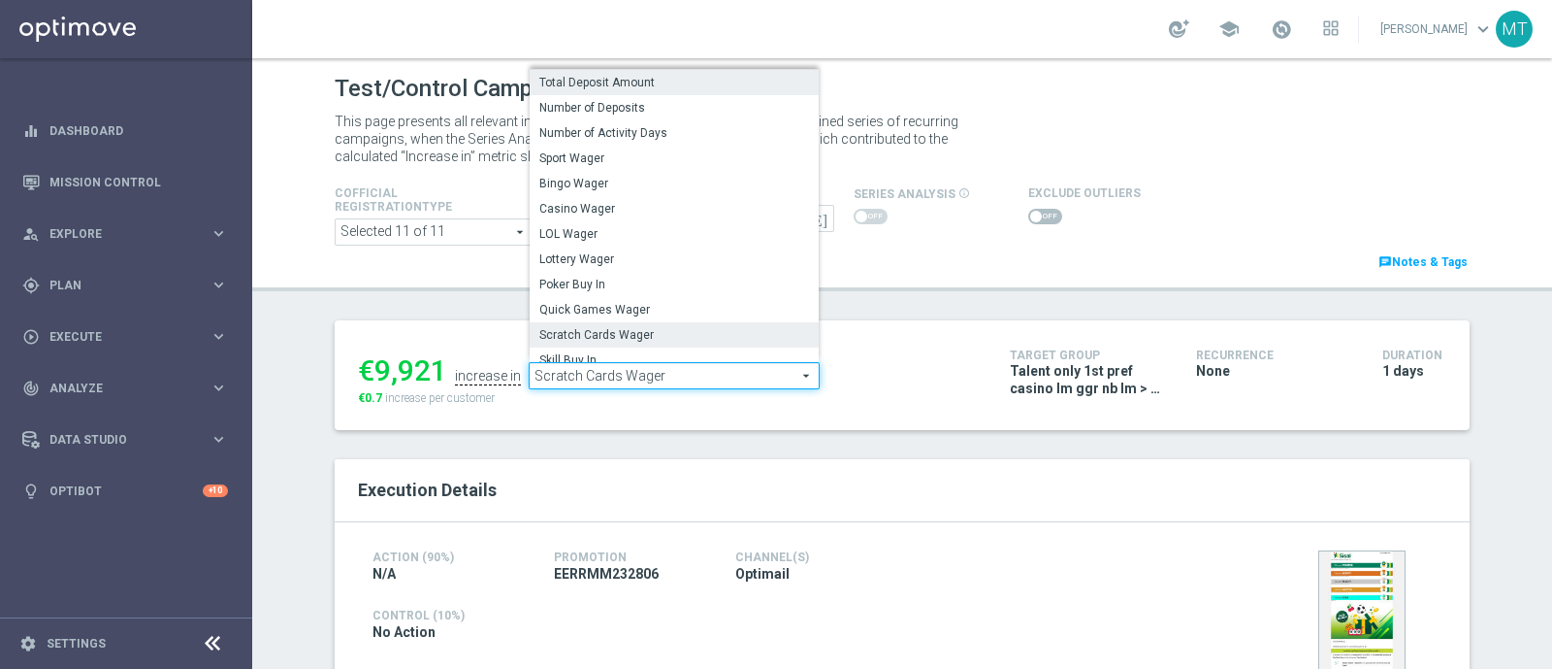
click at [570, 91] on label "Total Deposit Amount" at bounding box center [674, 82] width 289 height 25
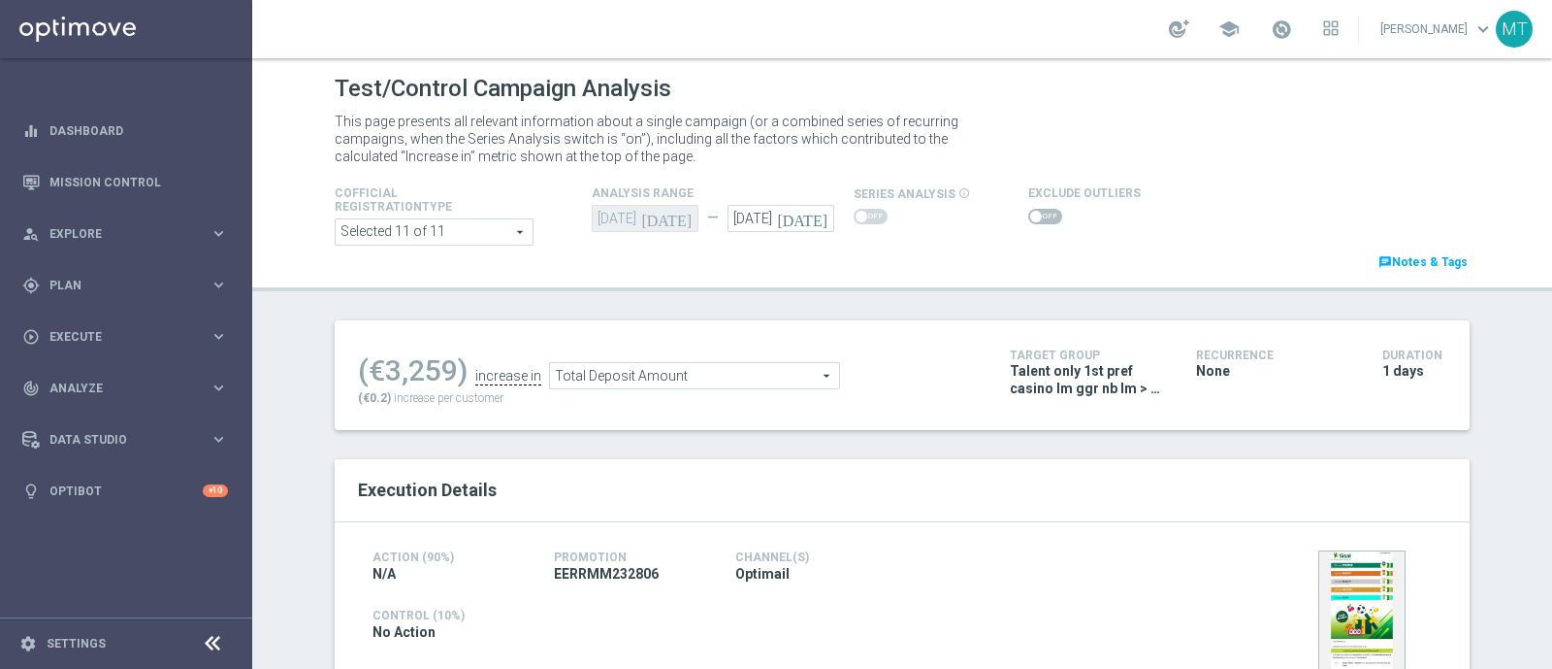
click at [602, 375] on span "Total Deposit Amount" at bounding box center [694, 375] width 289 height 25
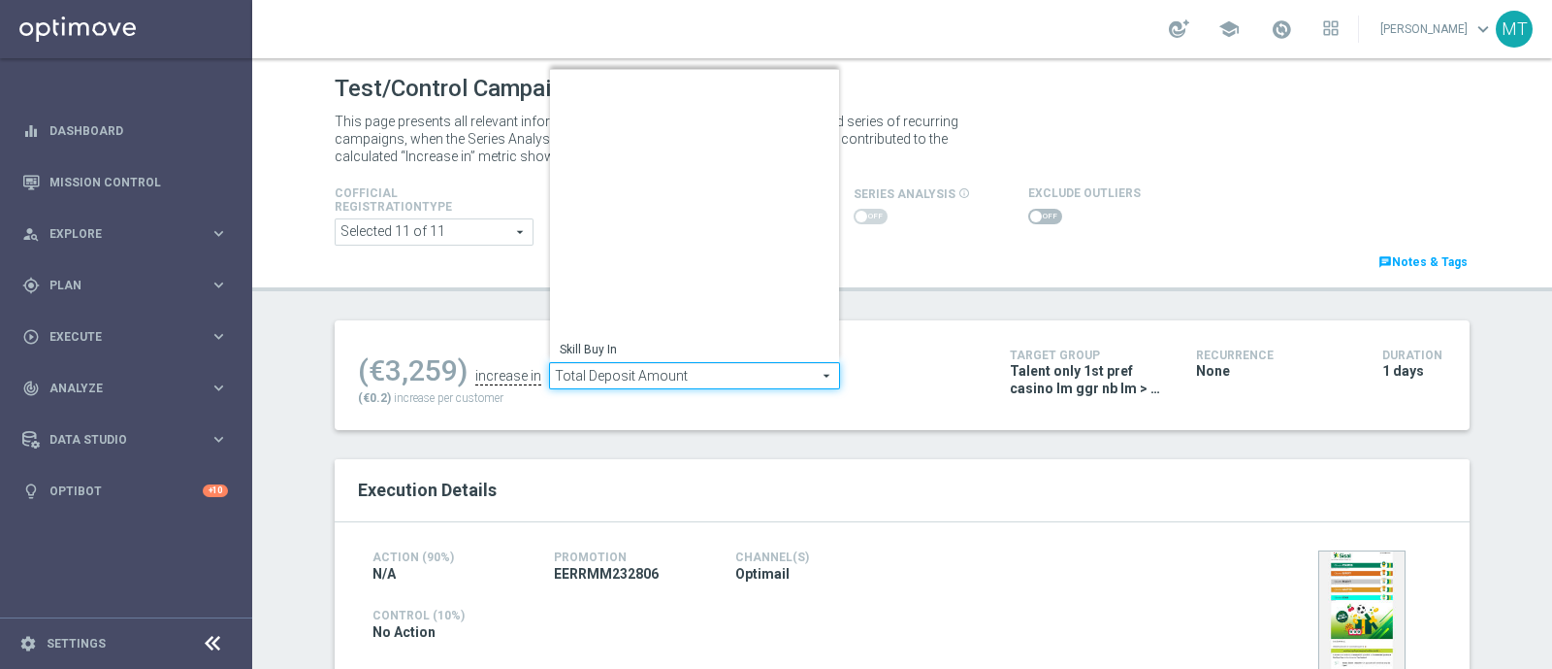
scroll to position [278, 0]
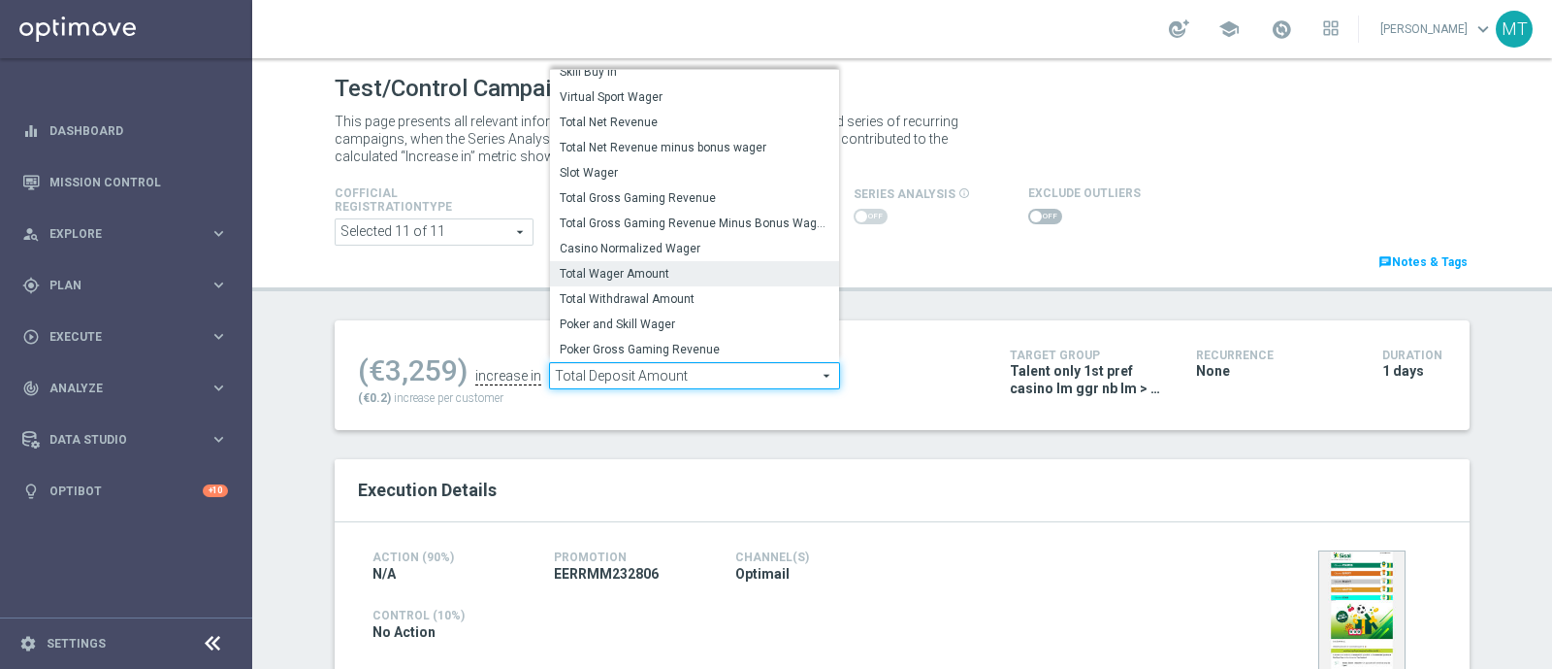
click at [599, 273] on span "Total Wager Amount" at bounding box center [695, 274] width 270 height 16
type input "Total Wager Amount"
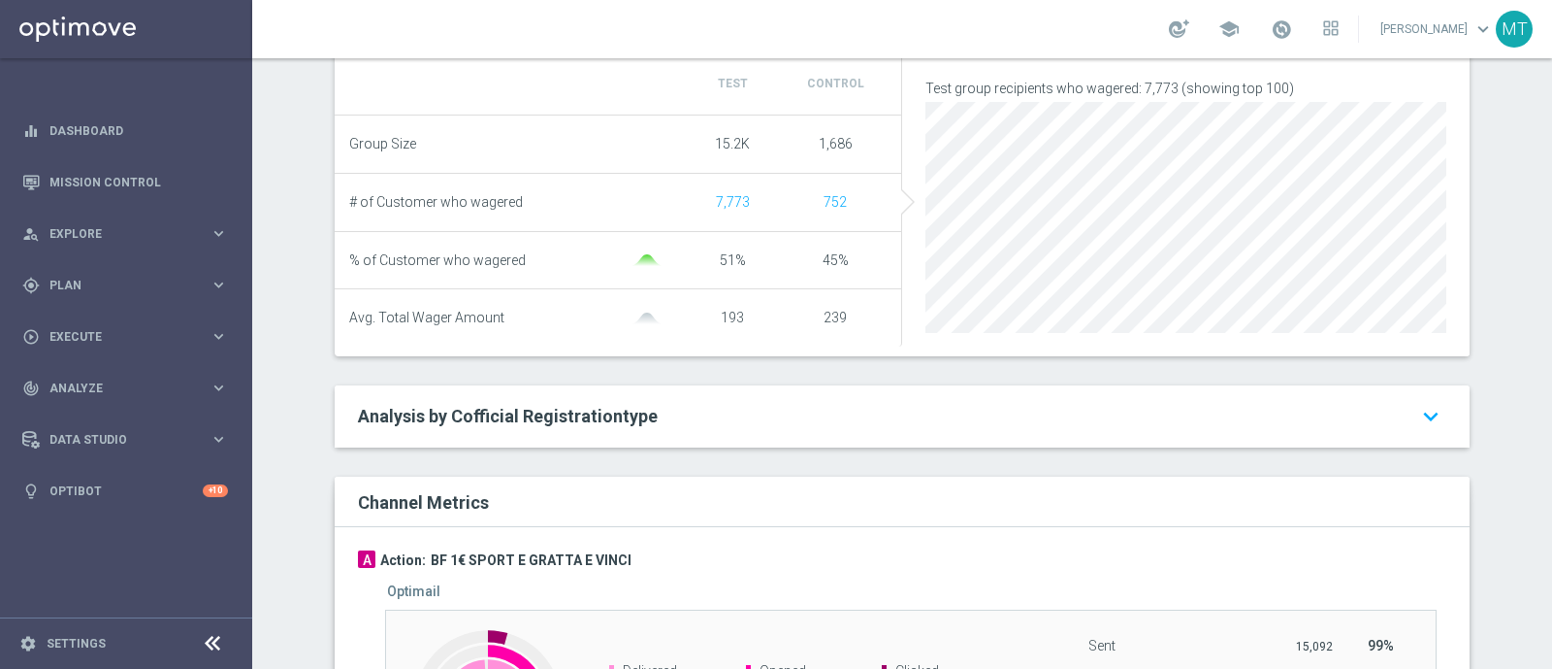
scroll to position [802, 0]
